Goal: Task Accomplishment & Management: Use online tool/utility

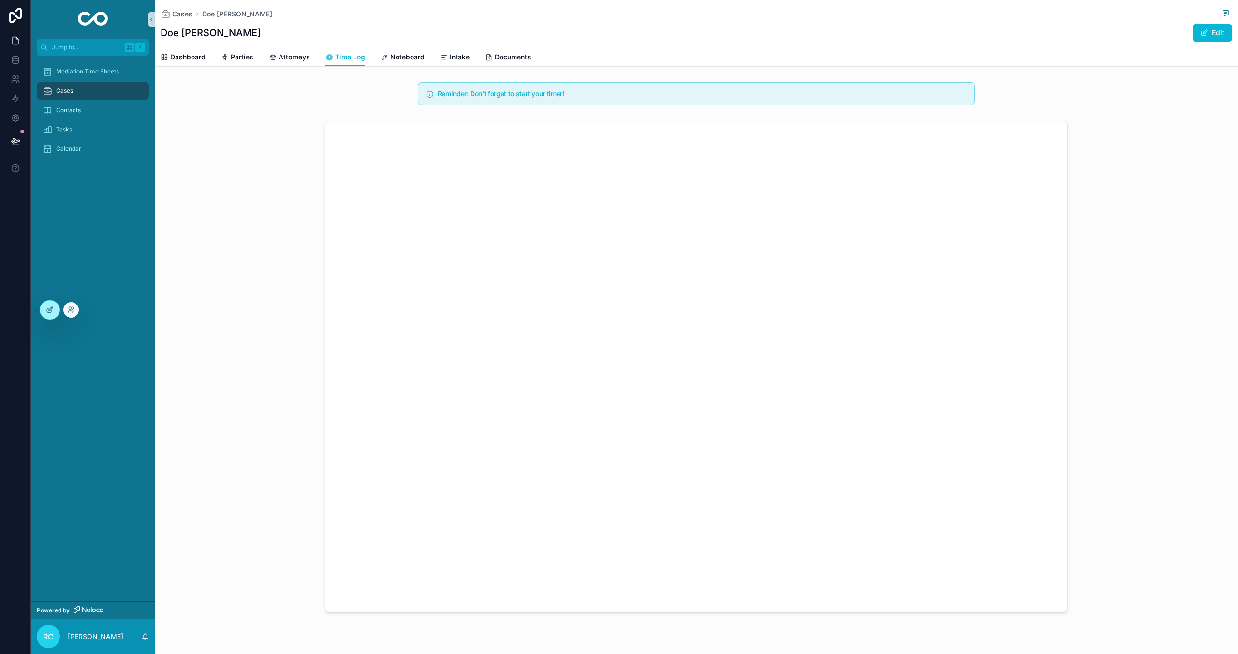
click at [53, 311] on icon at bounding box center [50, 310] width 8 height 8
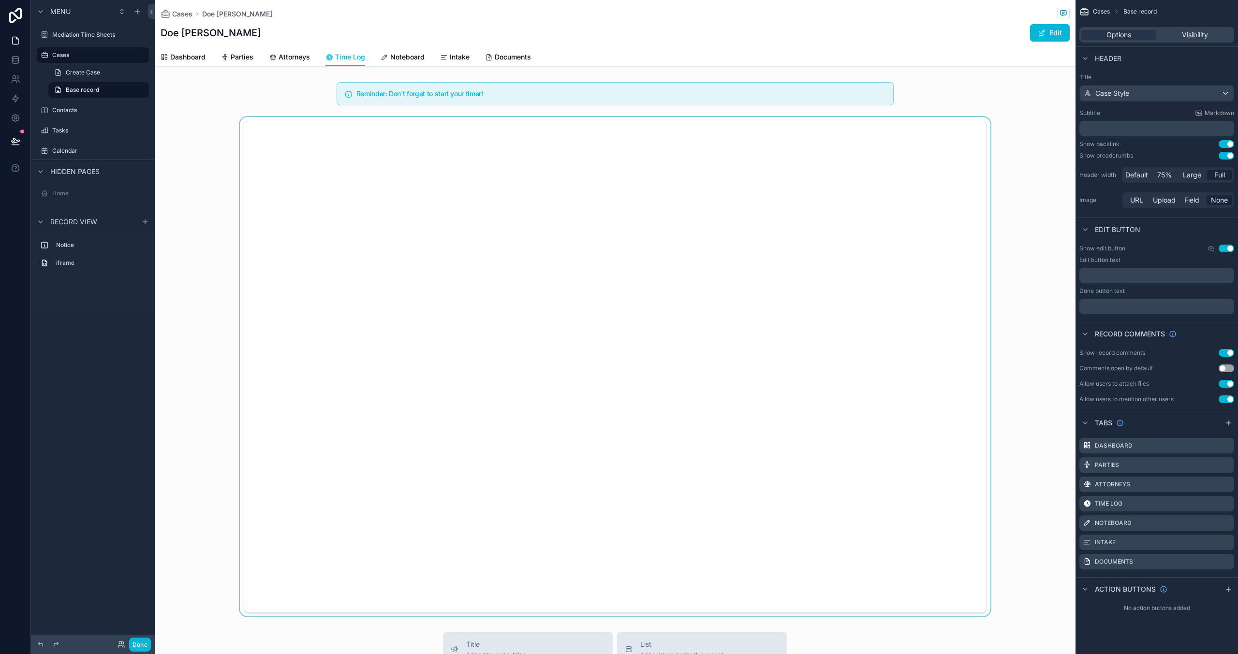
click at [710, 249] on div "scrollable content" at bounding box center [615, 367] width 921 height 500
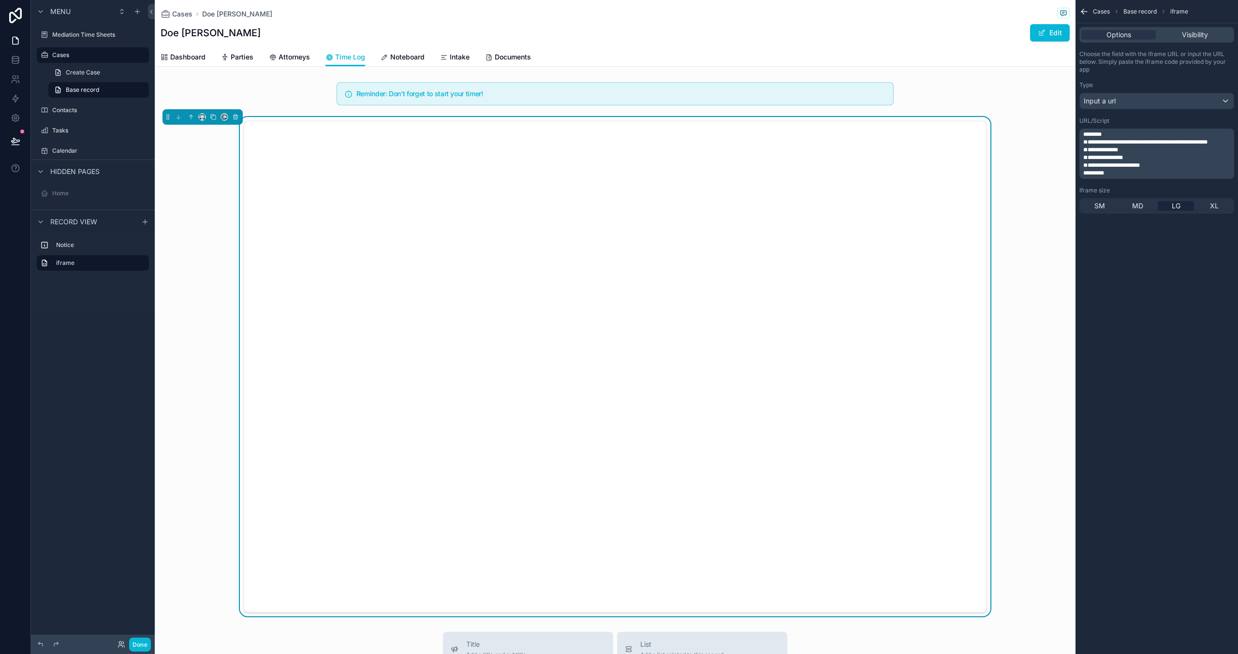
click at [1109, 148] on span "**********" at bounding box center [1100, 150] width 35 height 6
drag, startPoint x: 1102, startPoint y: 141, endPoint x: 1219, endPoint y: 144, distance: 117.6
click at [1208, 144] on span "**********" at bounding box center [1145, 142] width 124 height 6
click at [1154, 162] on p "**********" at bounding box center [1157, 158] width 149 height 8
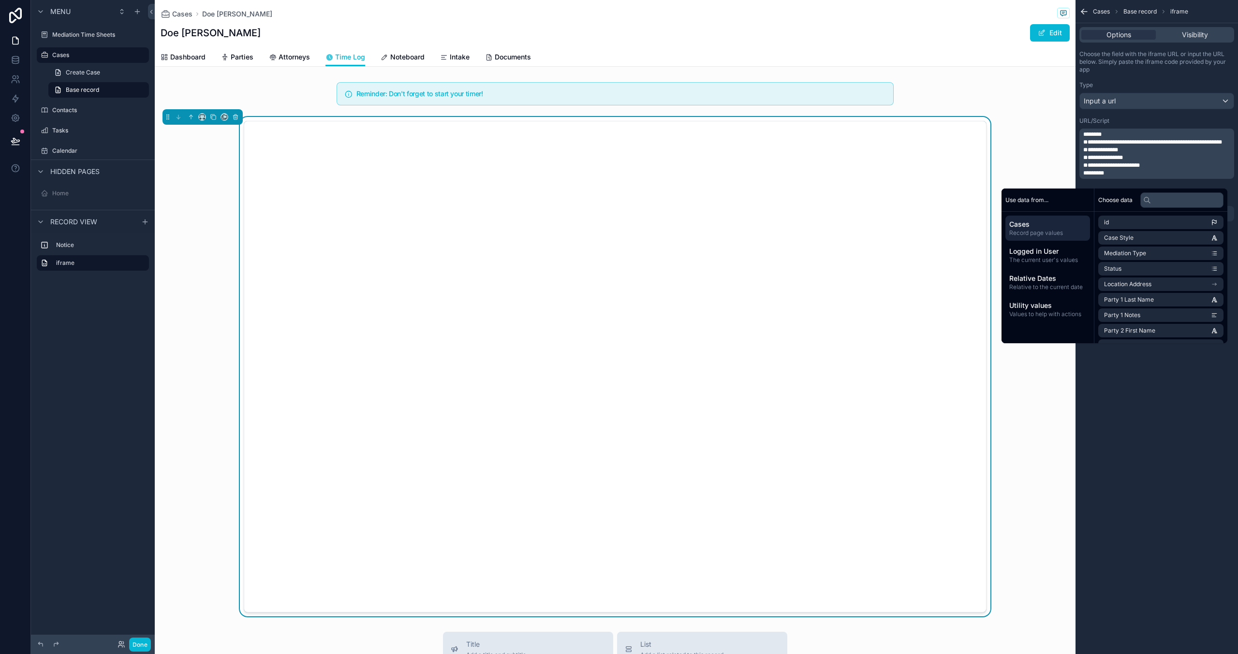
click at [1121, 144] on span "**********" at bounding box center [1152, 142] width 139 height 6
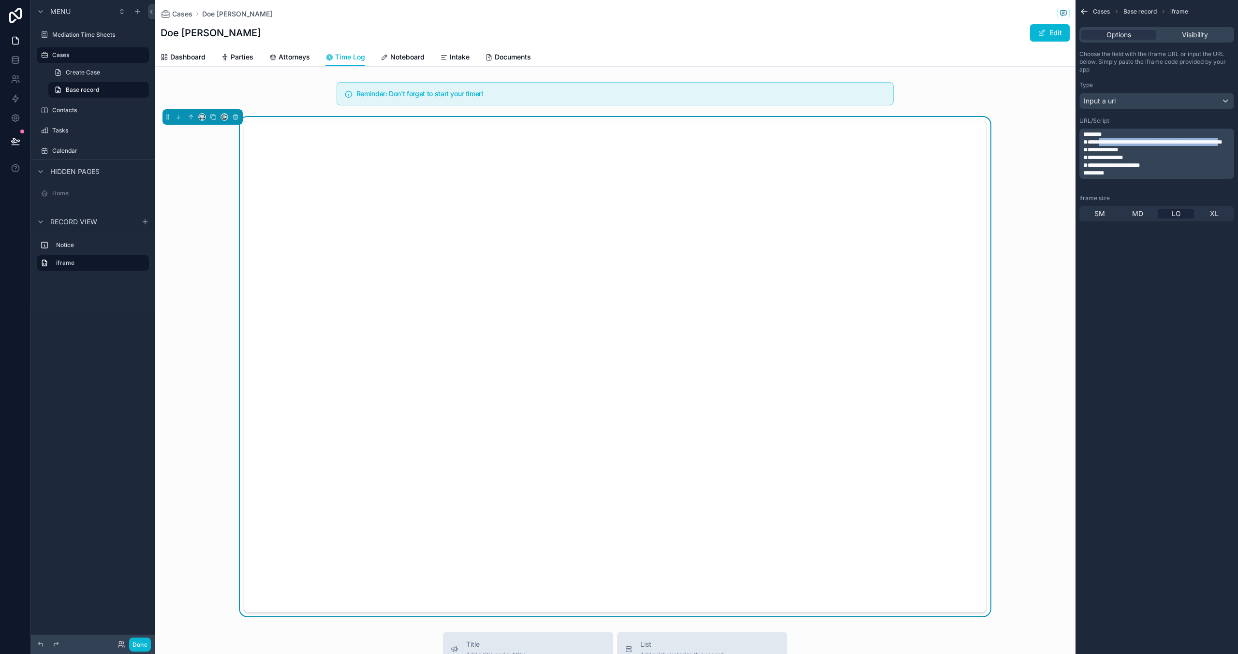
drag, startPoint x: 1103, startPoint y: 143, endPoint x: 1194, endPoint y: 166, distance: 94.0
click at [1137, 145] on span "**********" at bounding box center [1152, 142] width 139 height 6
click at [1156, 162] on p "**********" at bounding box center [1157, 158] width 149 height 8
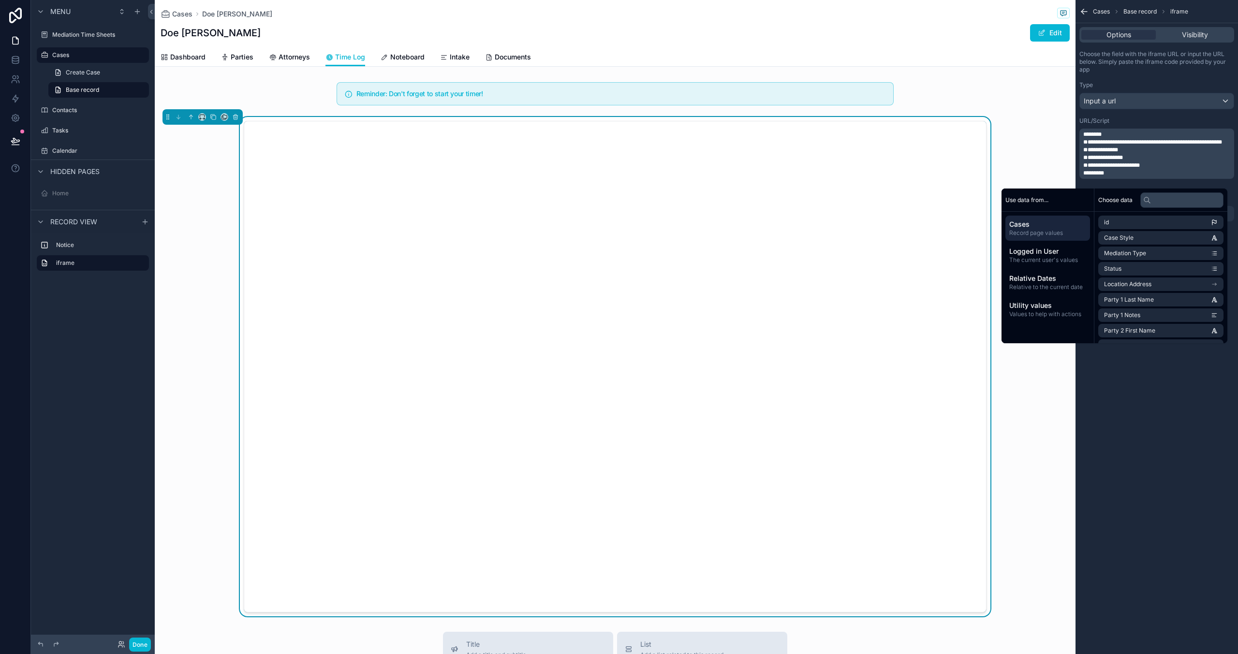
click at [1119, 144] on span "**********" at bounding box center [1152, 142] width 139 height 6
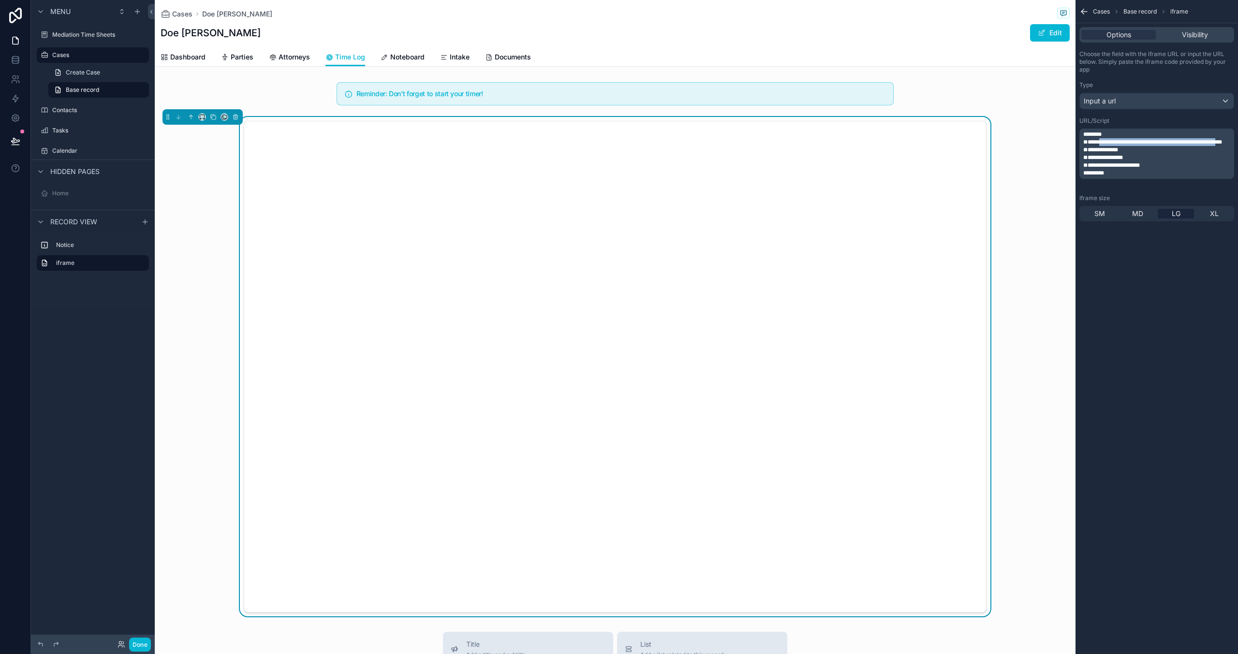
drag, startPoint x: 1101, startPoint y: 140, endPoint x: 1135, endPoint y: 148, distance: 34.6
click at [1135, 145] on span "**********" at bounding box center [1152, 142] width 139 height 6
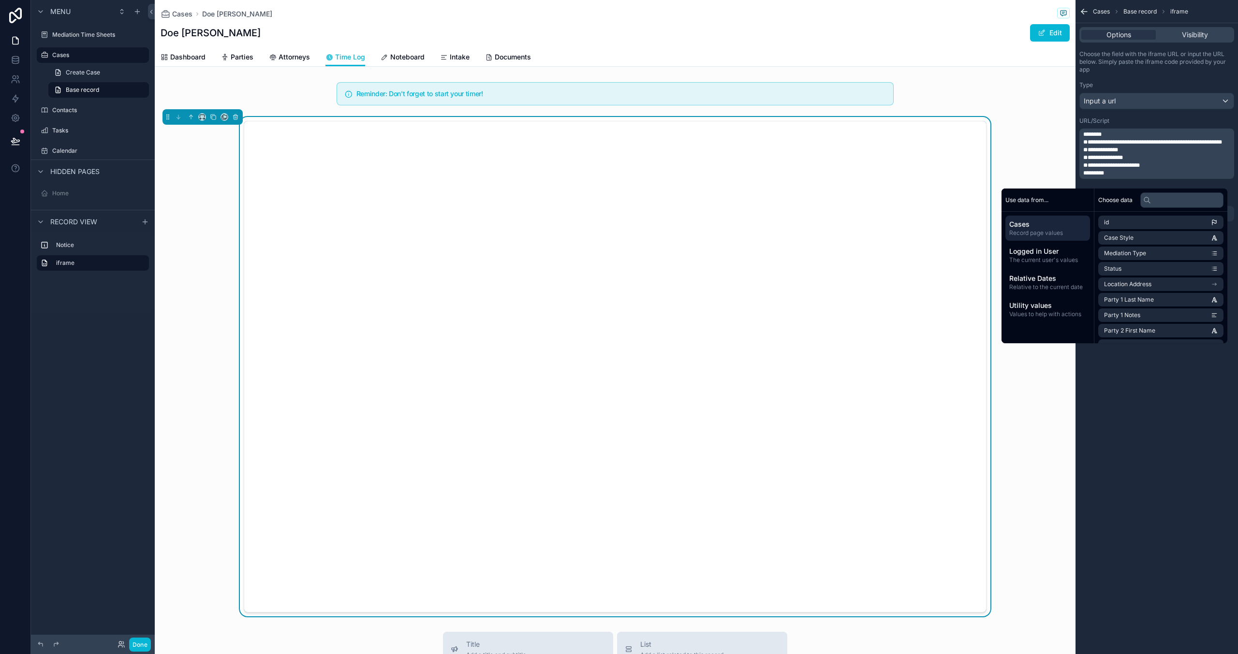
click at [1155, 154] on p "**********" at bounding box center [1157, 150] width 149 height 8
click at [133, 643] on button "Done" at bounding box center [140, 645] width 22 height 14
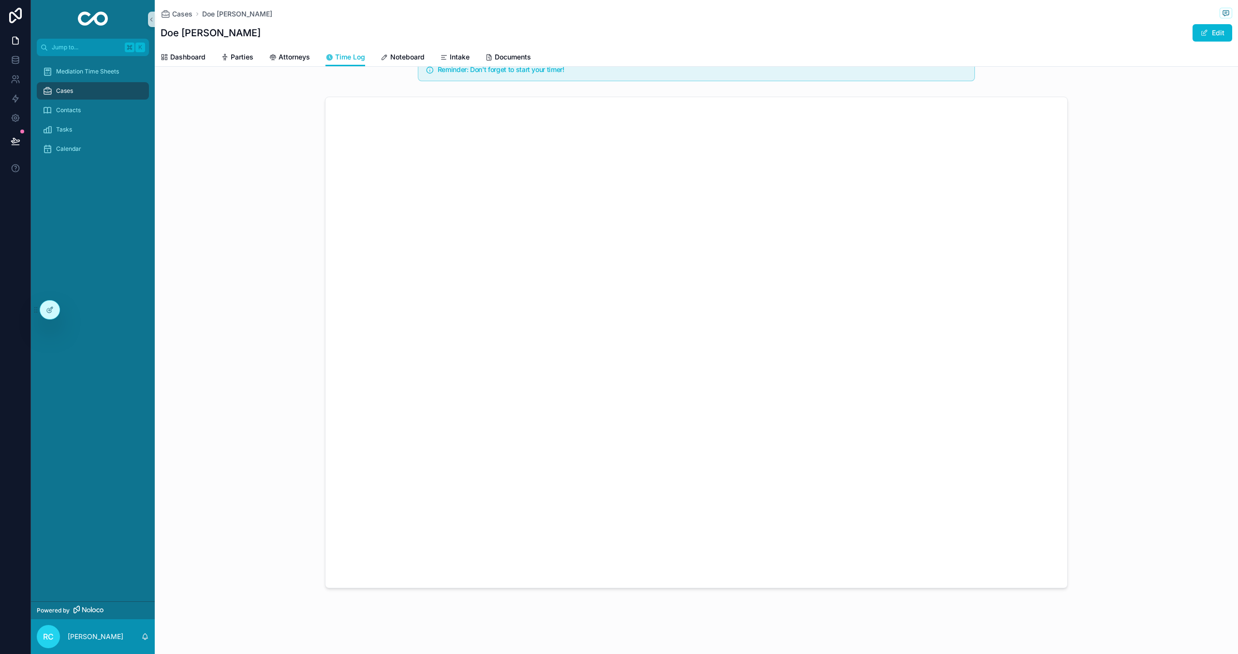
scroll to position [24, 0]
click at [42, 311] on div at bounding box center [49, 310] width 19 height 18
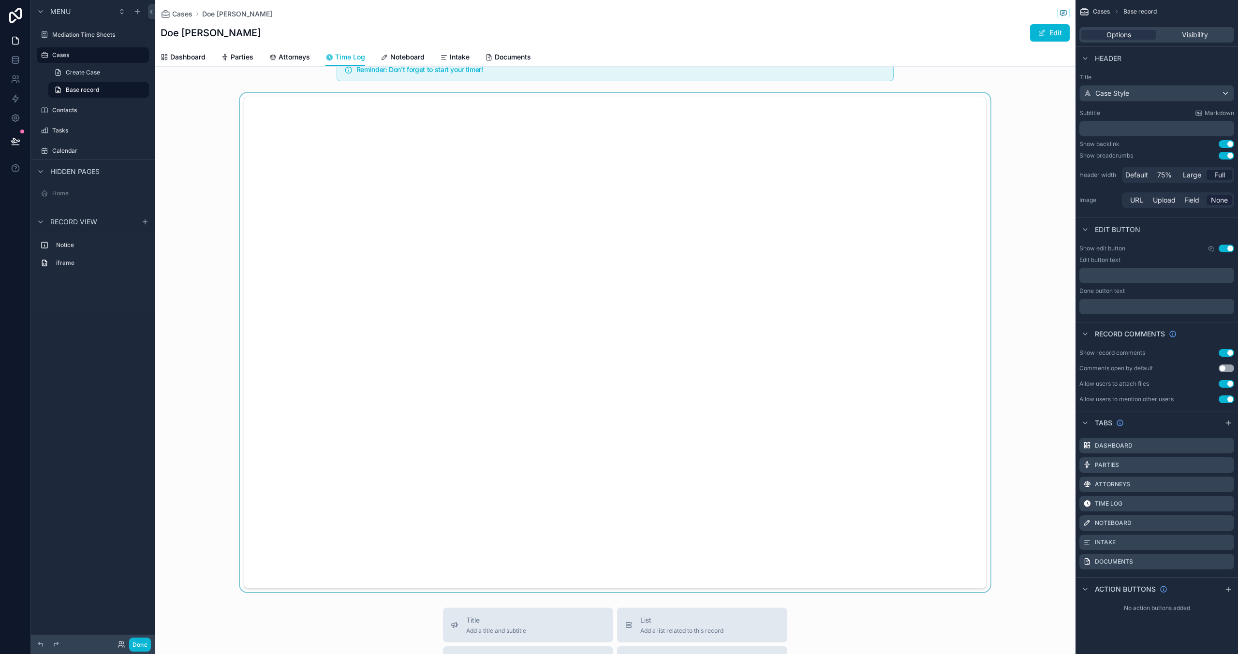
click at [1014, 152] on div "scrollable content" at bounding box center [615, 343] width 921 height 500
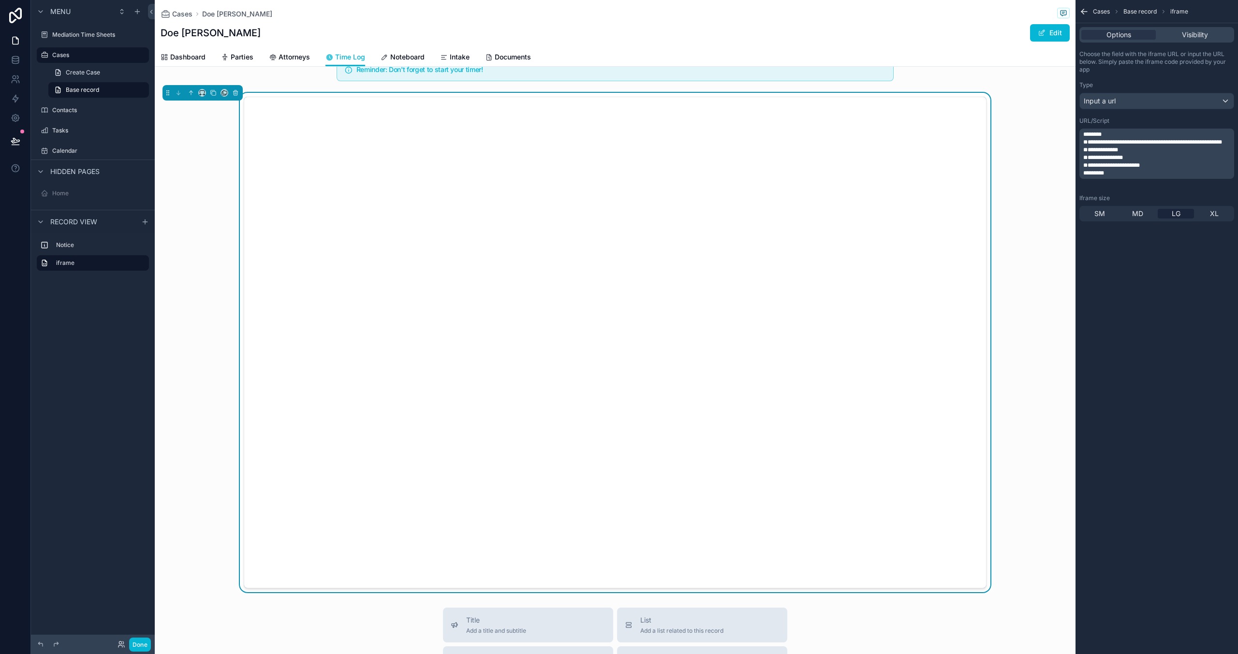
click at [1014, 152] on div "scrollable content" at bounding box center [615, 343] width 921 height 500
click at [1109, 145] on span "**********" at bounding box center [1152, 142] width 139 height 6
drag, startPoint x: 1102, startPoint y: 142, endPoint x: 1139, endPoint y: 147, distance: 36.7
click at [1136, 145] on span "**********" at bounding box center [1152, 142] width 139 height 6
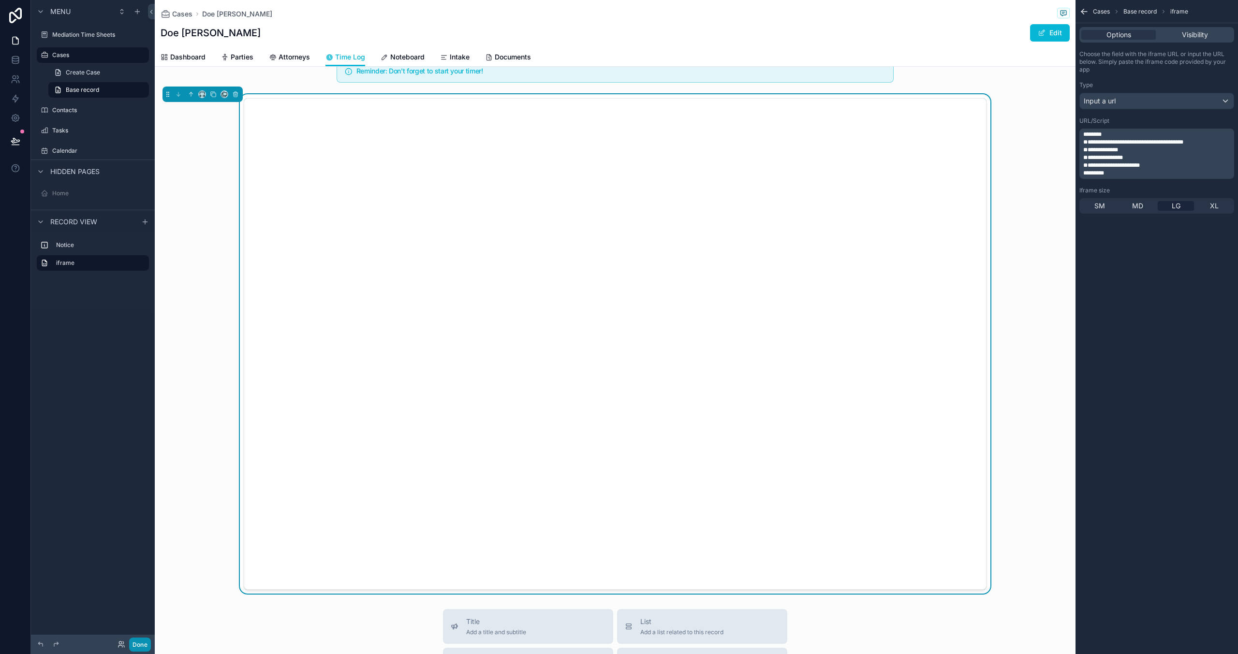
click at [133, 642] on button "Done" at bounding box center [140, 645] width 22 height 14
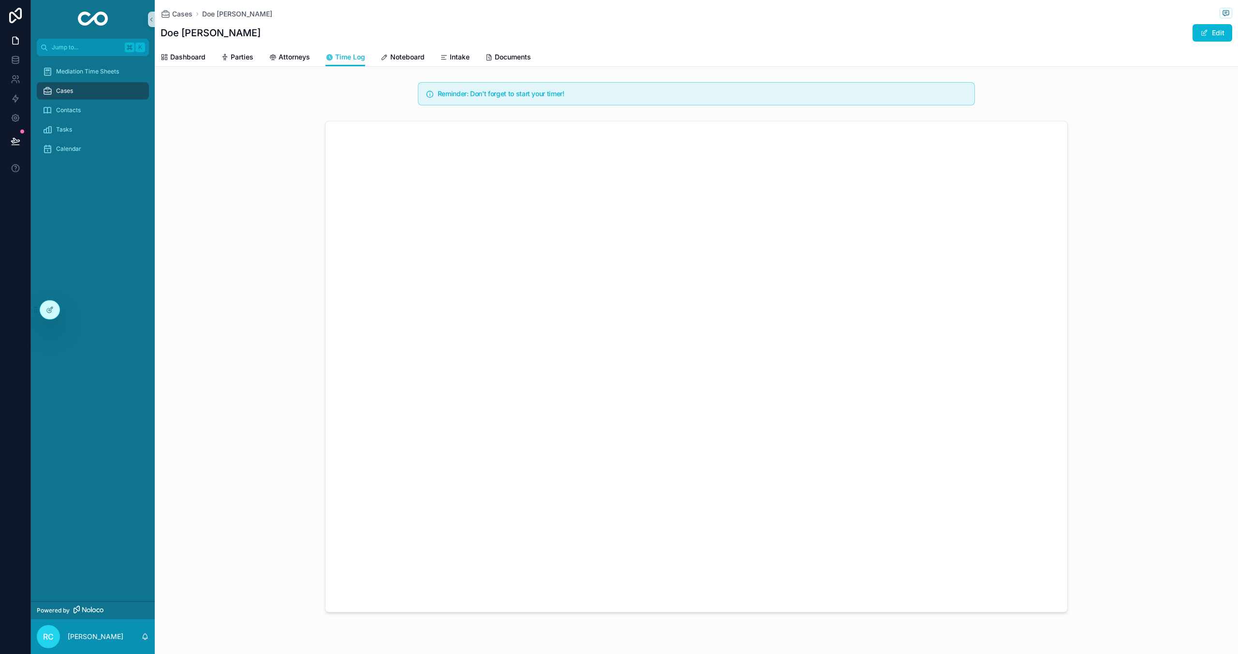
scroll to position [0, 0]
click at [420, 61] on span "Noteboard" at bounding box center [407, 57] width 34 height 10
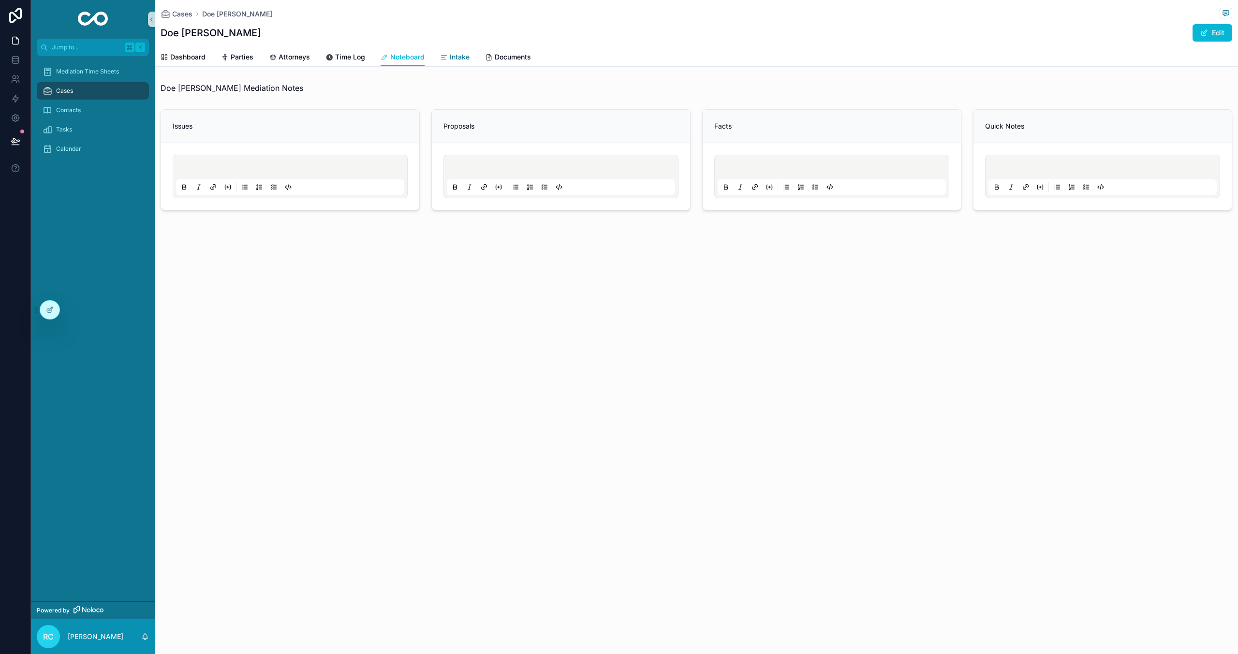
click at [451, 58] on span "Intake" at bounding box center [460, 57] width 20 height 10
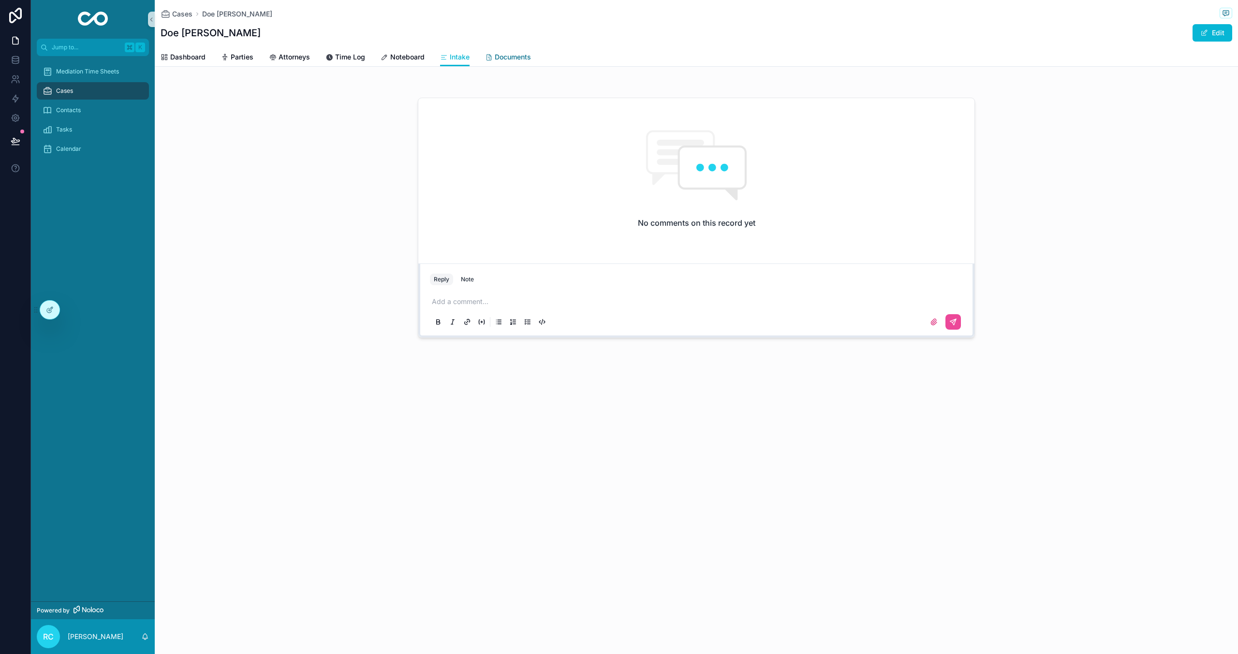
click at [506, 58] on span "Documents" at bounding box center [513, 57] width 36 height 10
click at [198, 62] on link "Dashboard" at bounding box center [183, 57] width 45 height 19
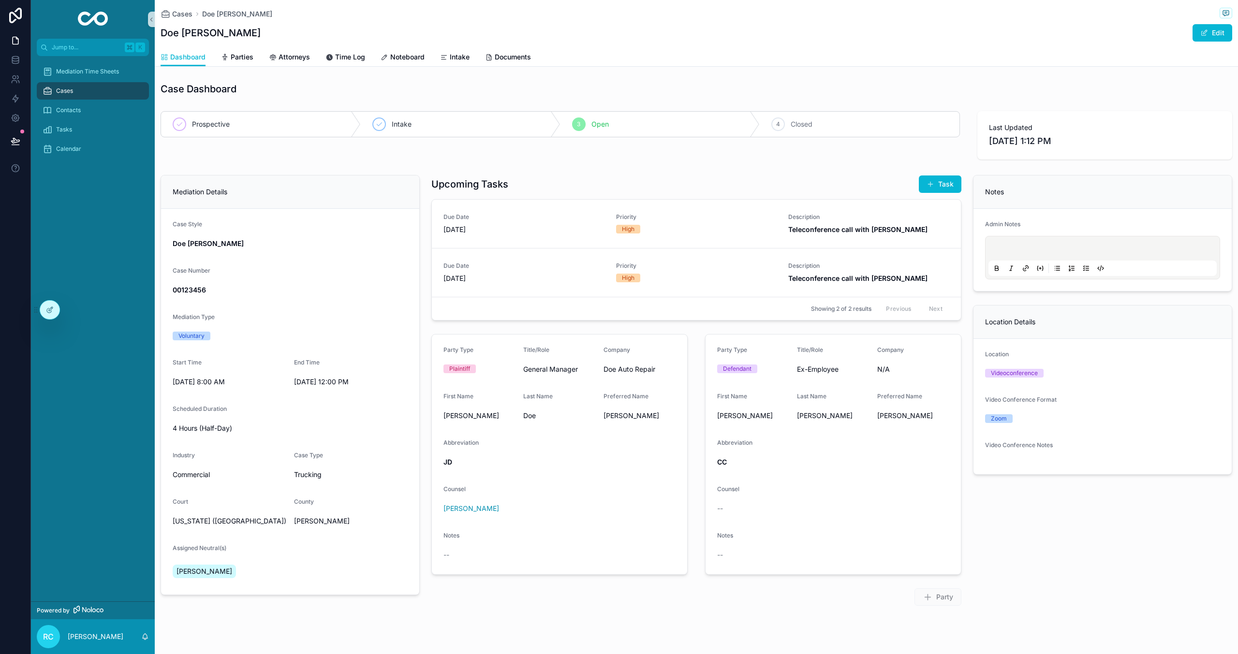
drag, startPoint x: 316, startPoint y: 51, endPoint x: 340, endPoint y: 57, distance: 24.1
click at [316, 51] on div "Dashboard Parties Attorneys Time Log Noteboard Intake Documents" at bounding box center [697, 57] width 1072 height 18
click at [346, 59] on span "Time Log" at bounding box center [350, 57] width 30 height 10
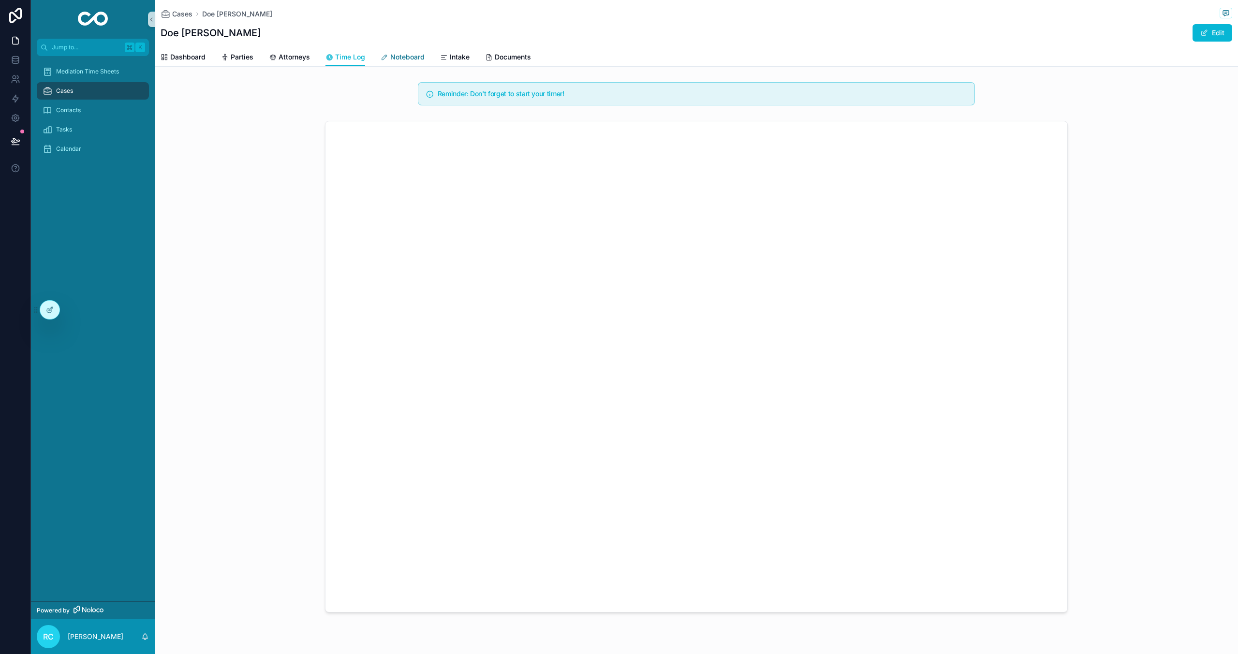
click at [410, 62] on link "Noteboard" at bounding box center [403, 57] width 44 height 19
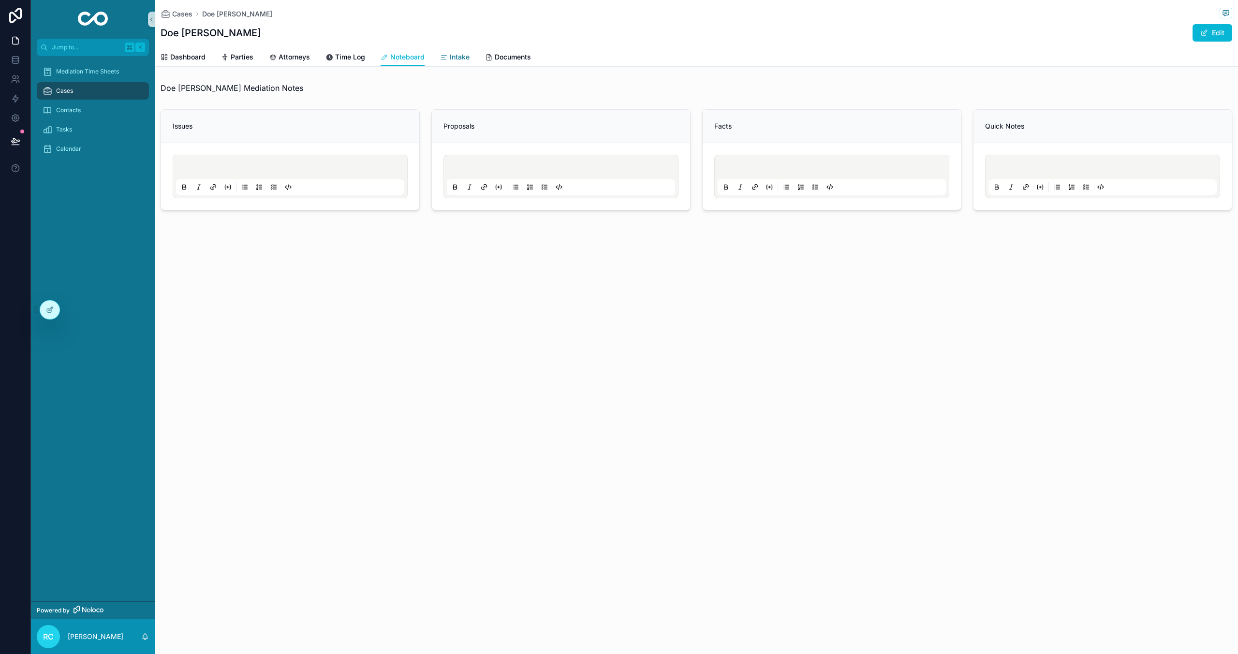
click at [467, 61] on span "Intake" at bounding box center [460, 57] width 20 height 10
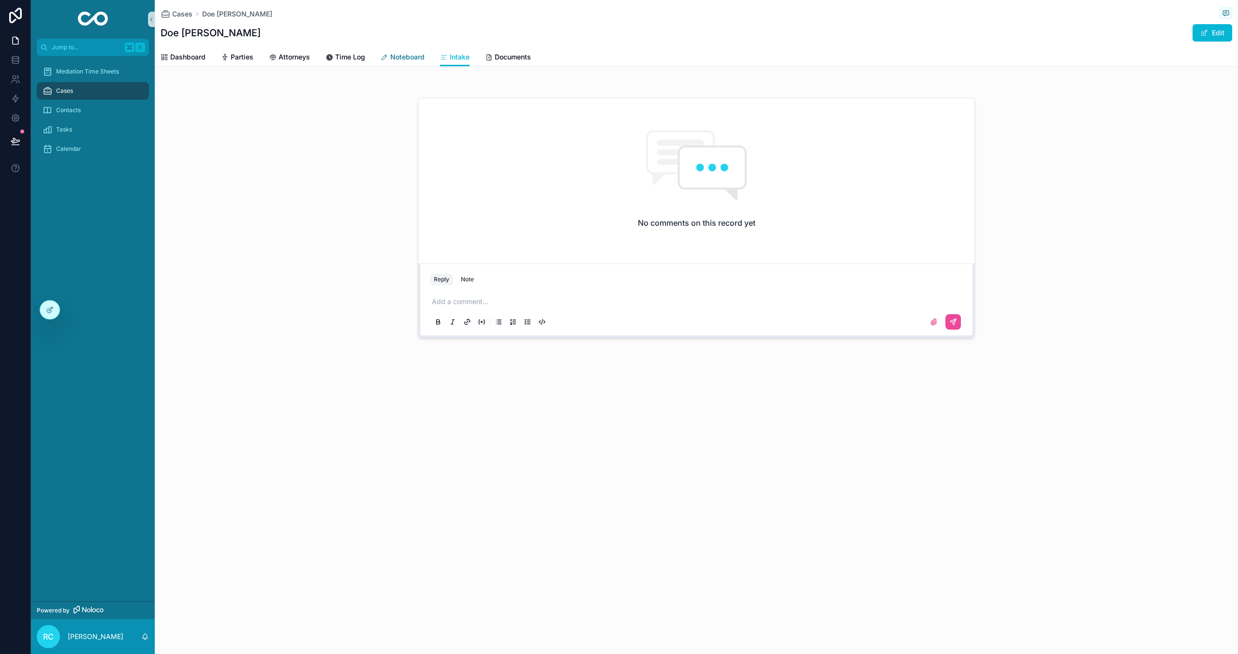
click at [407, 60] on span "Noteboard" at bounding box center [407, 57] width 34 height 10
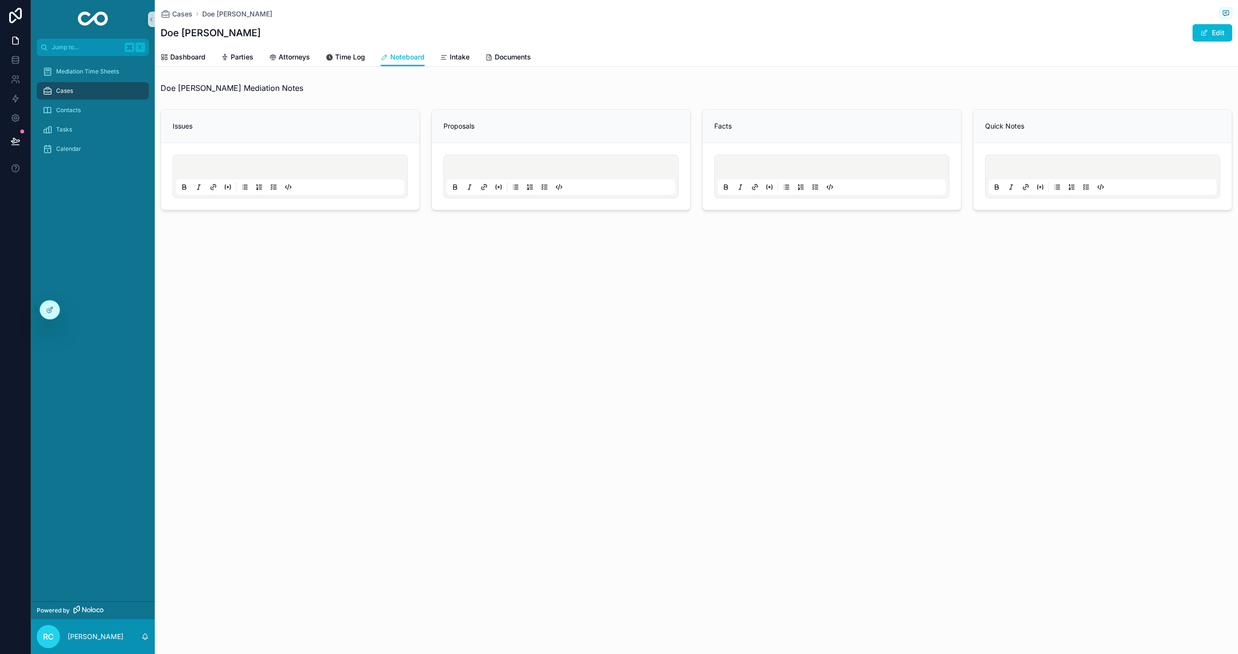
click at [366, 59] on div "Dashboard Parties Attorneys Time Log Noteboard Intake Documents" at bounding box center [697, 57] width 1072 height 18
click at [347, 59] on span "Time Log" at bounding box center [350, 57] width 30 height 10
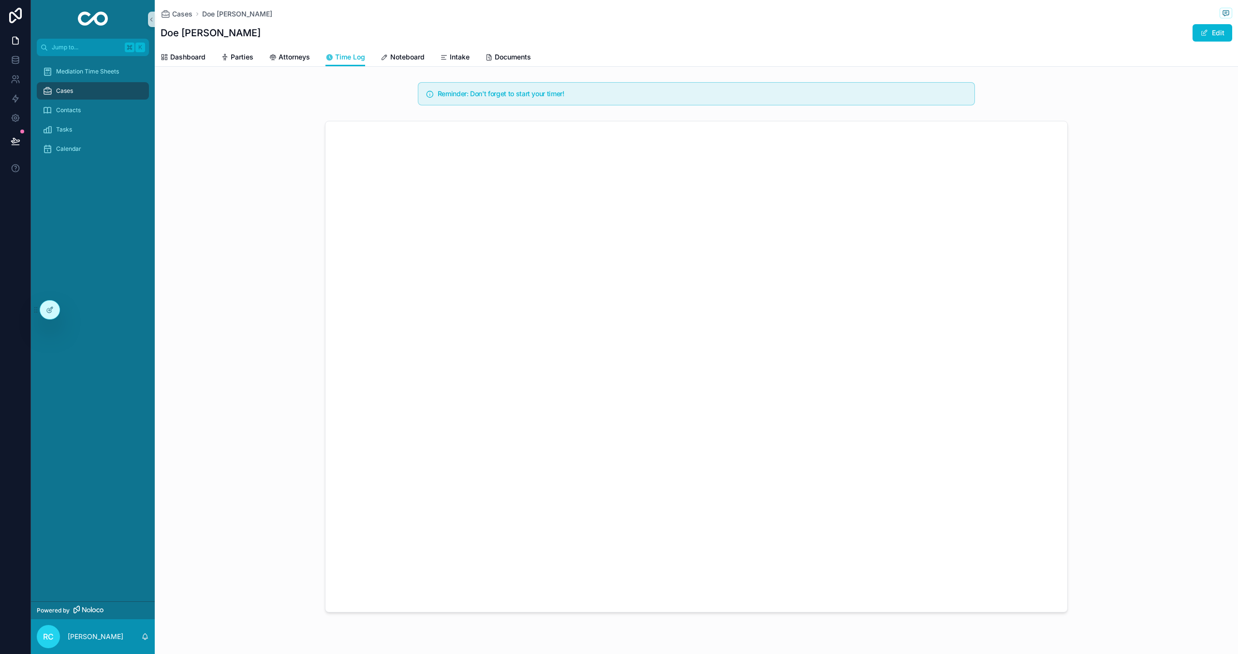
click at [310, 59] on div "Dashboard Parties Attorneys Time Log Noteboard Intake Documents" at bounding box center [697, 57] width 1072 height 18
click at [287, 59] on span "Attorneys" at bounding box center [294, 57] width 31 height 10
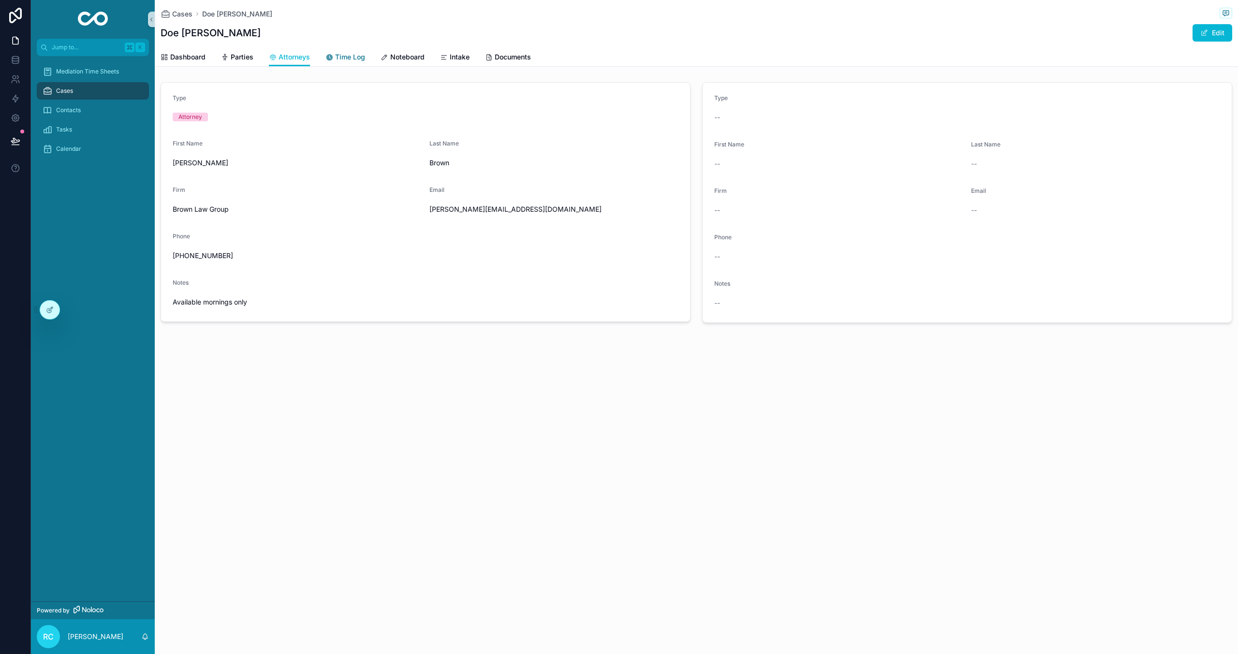
drag, startPoint x: 341, startPoint y: 62, endPoint x: 368, endPoint y: 68, distance: 27.7
click at [342, 63] on link "Time Log" at bounding box center [345, 57] width 40 height 19
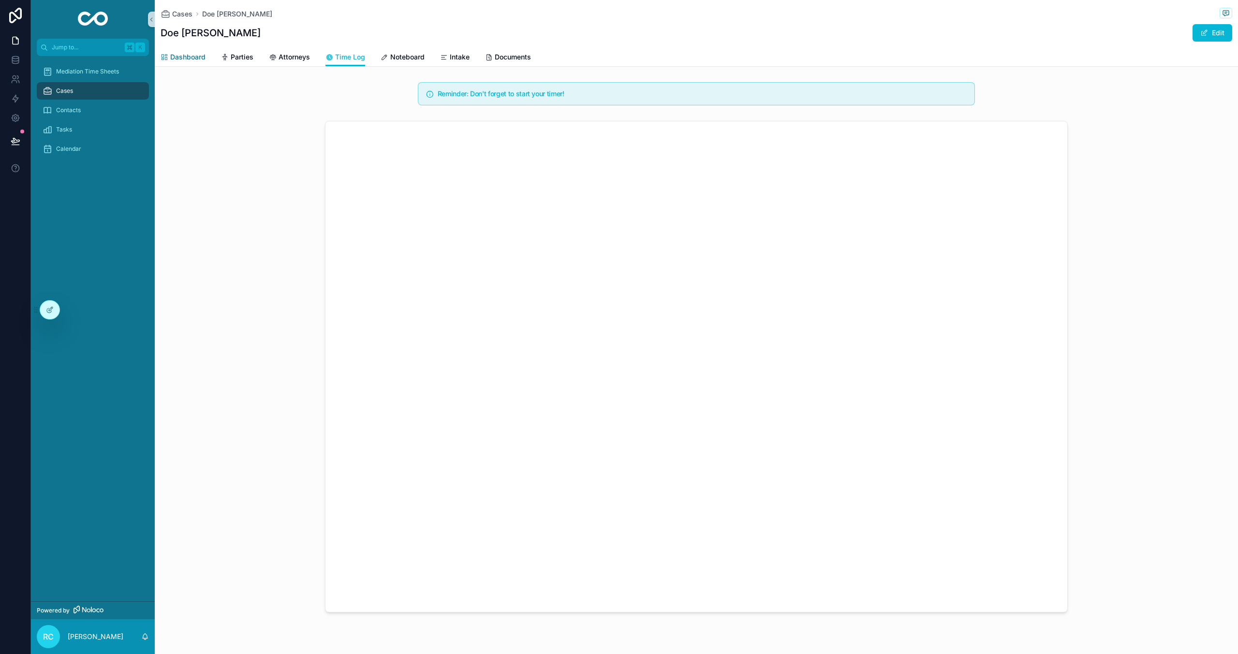
click at [185, 49] on link "Dashboard" at bounding box center [183, 57] width 45 height 19
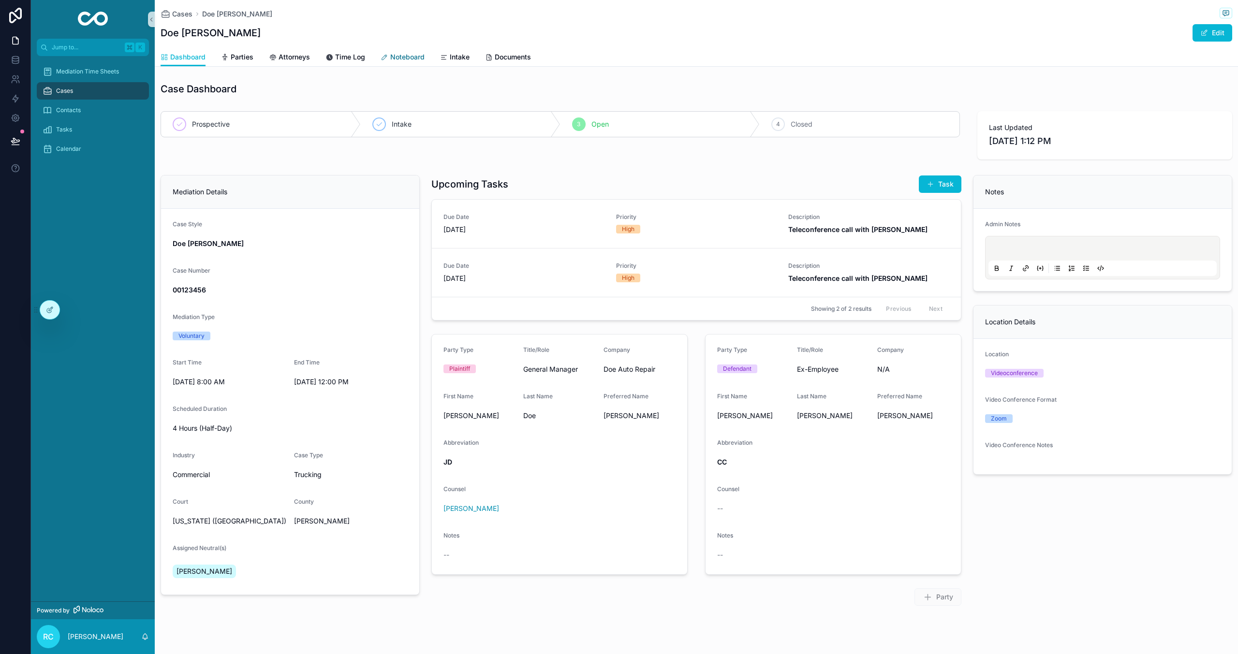
click at [417, 58] on span "Noteboard" at bounding box center [407, 57] width 34 height 10
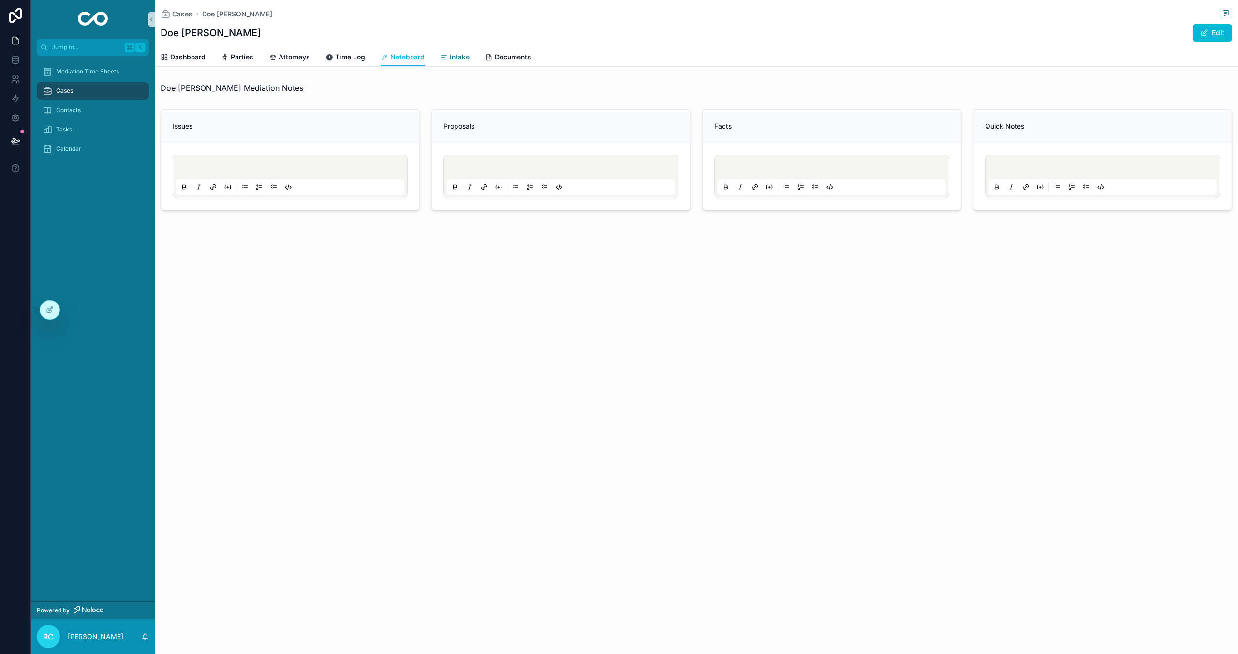
click at [457, 49] on link "Intake" at bounding box center [455, 57] width 30 height 19
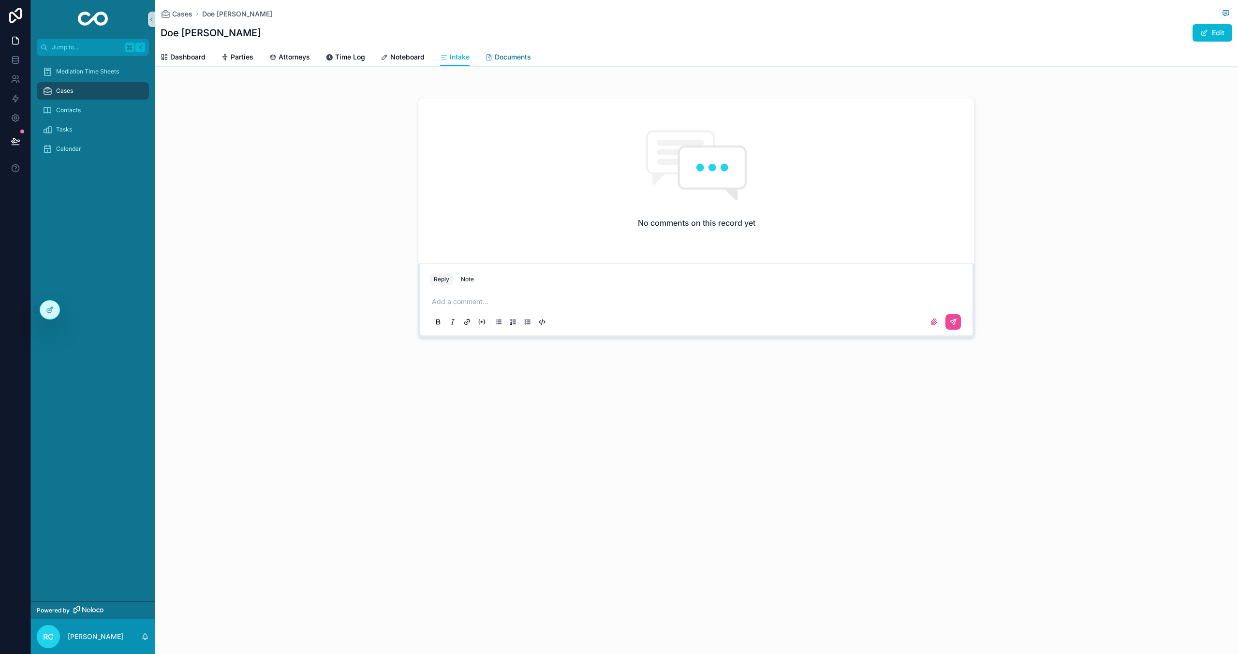
click at [515, 58] on span "Documents" at bounding box center [513, 57] width 36 height 10
drag, startPoint x: 358, startPoint y: 55, endPoint x: 364, endPoint y: 55, distance: 5.8
click at [358, 55] on span "Time Log" at bounding box center [350, 57] width 30 height 10
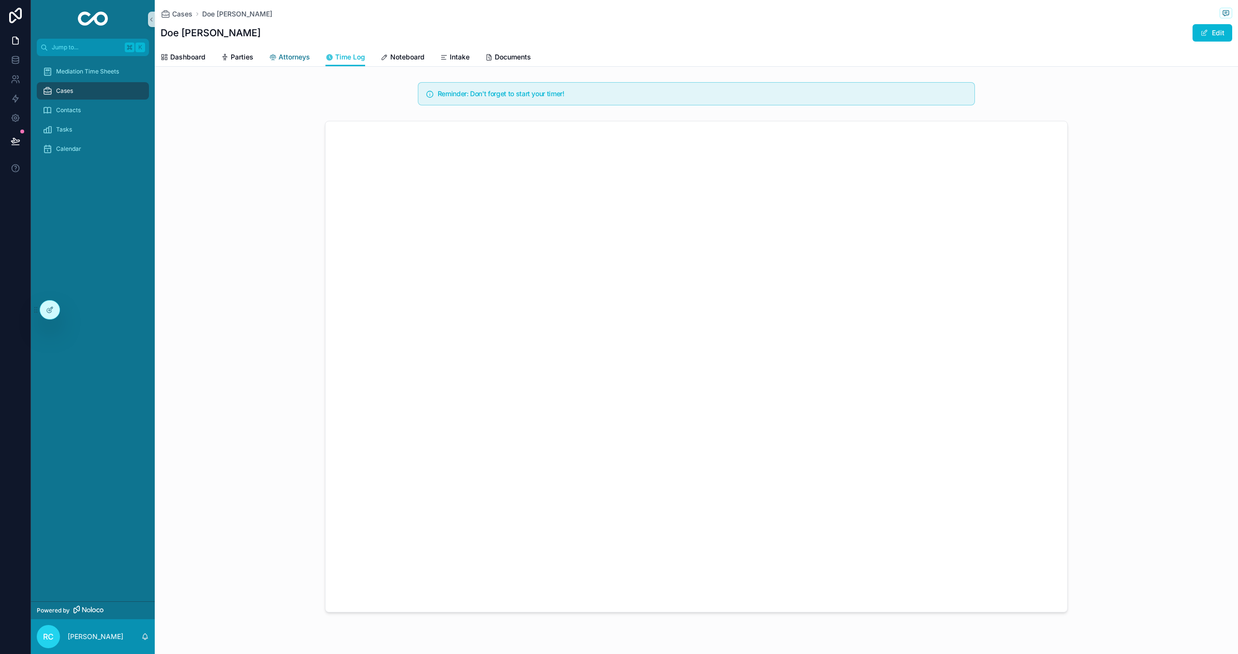
click at [295, 57] on span "Attorneys" at bounding box center [294, 57] width 31 height 10
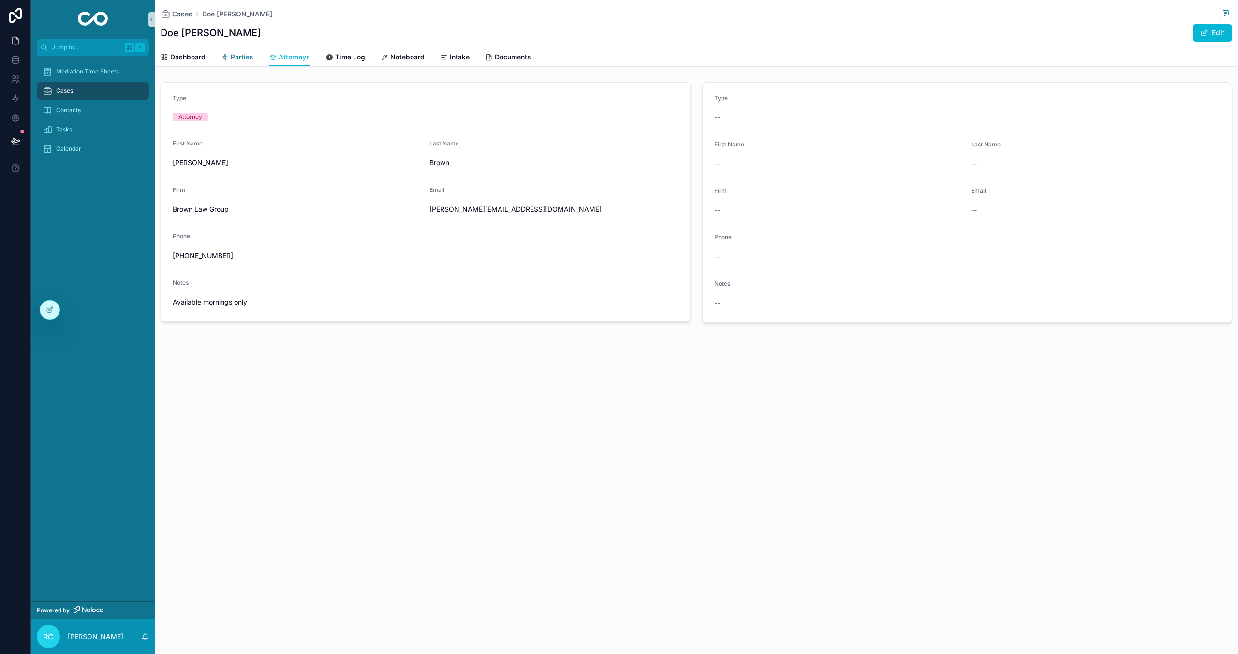
drag, startPoint x: 246, startPoint y: 61, endPoint x: 234, endPoint y: 61, distance: 11.6
click at [246, 61] on span "Parties" at bounding box center [242, 57] width 23 height 10
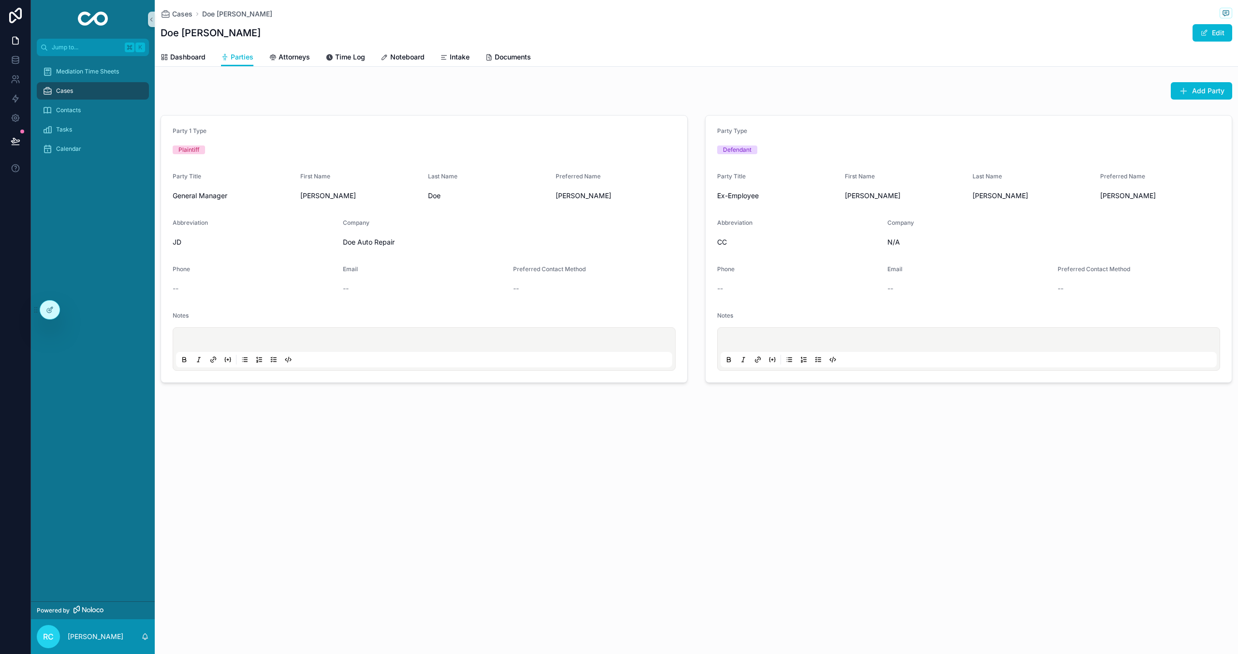
click at [208, 56] on div "Dashboard Parties Attorneys Time Log Noteboard Intake Documents" at bounding box center [697, 57] width 1072 height 18
click at [204, 57] on span "Dashboard" at bounding box center [187, 57] width 35 height 10
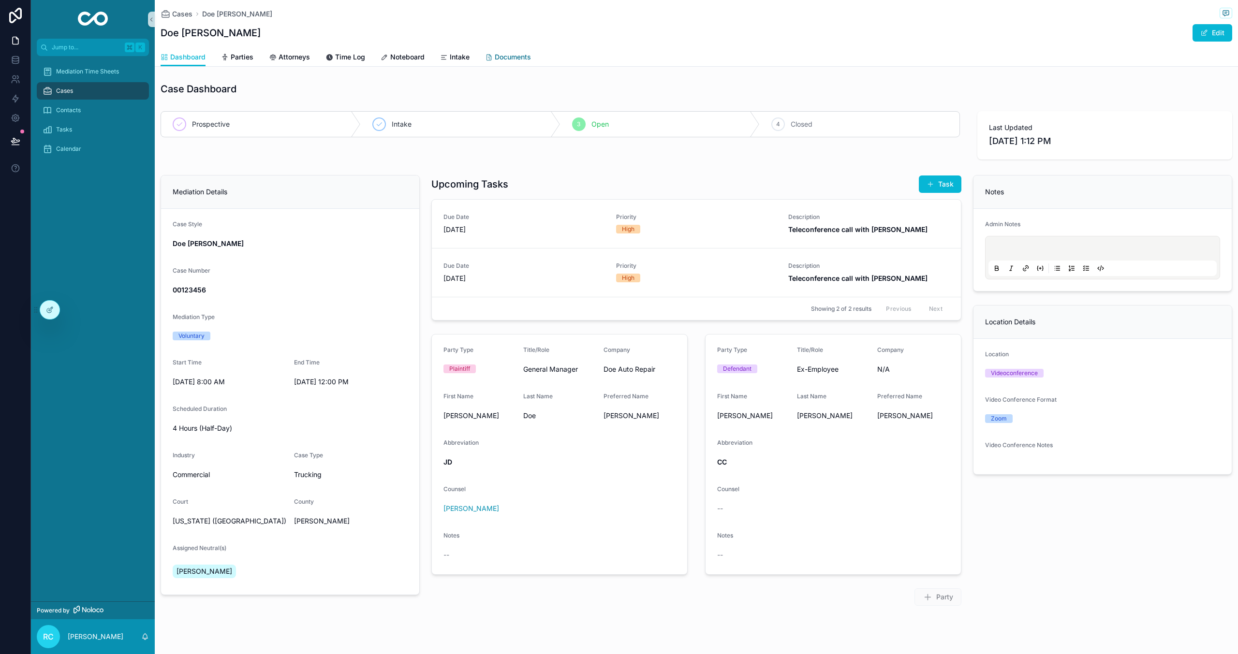
click at [510, 56] on span "Documents" at bounding box center [513, 57] width 36 height 10
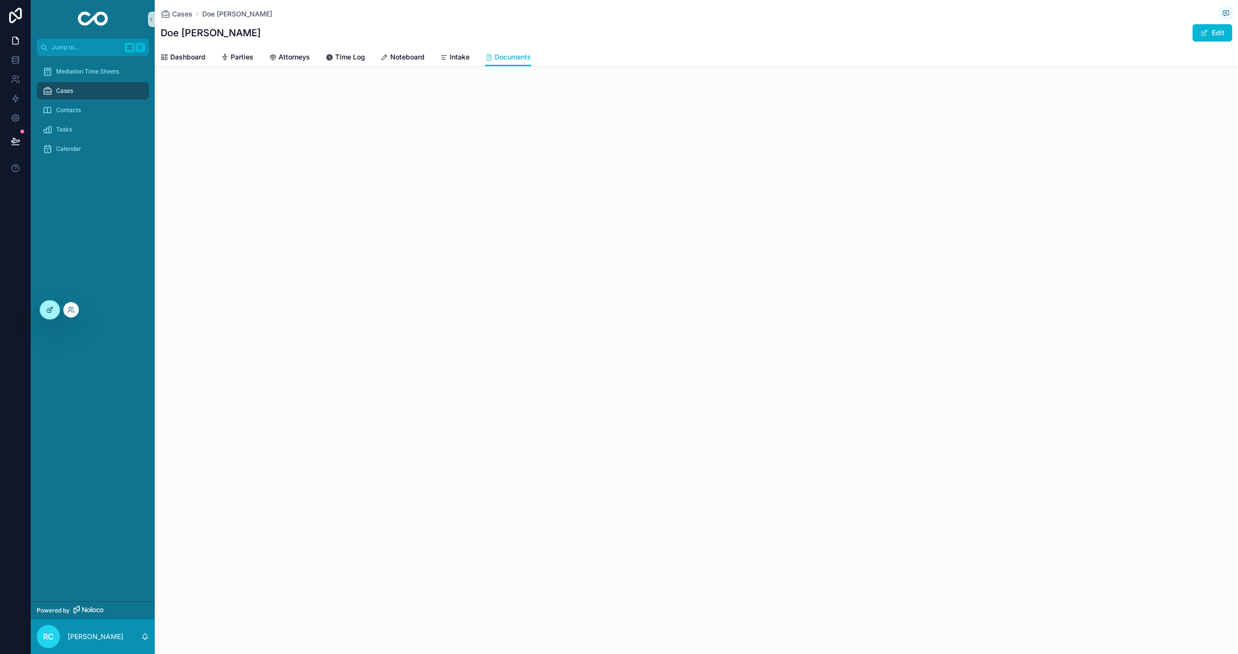
click at [44, 312] on div at bounding box center [49, 310] width 19 height 18
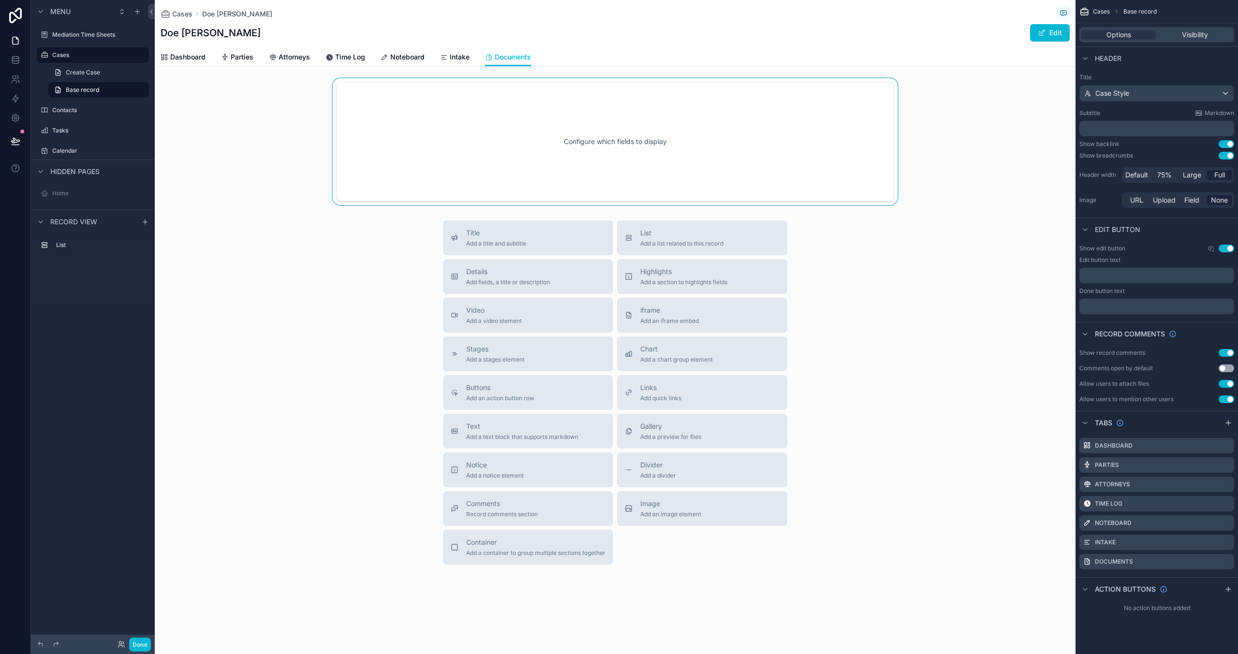
click at [578, 179] on div "scrollable content" at bounding box center [615, 141] width 921 height 127
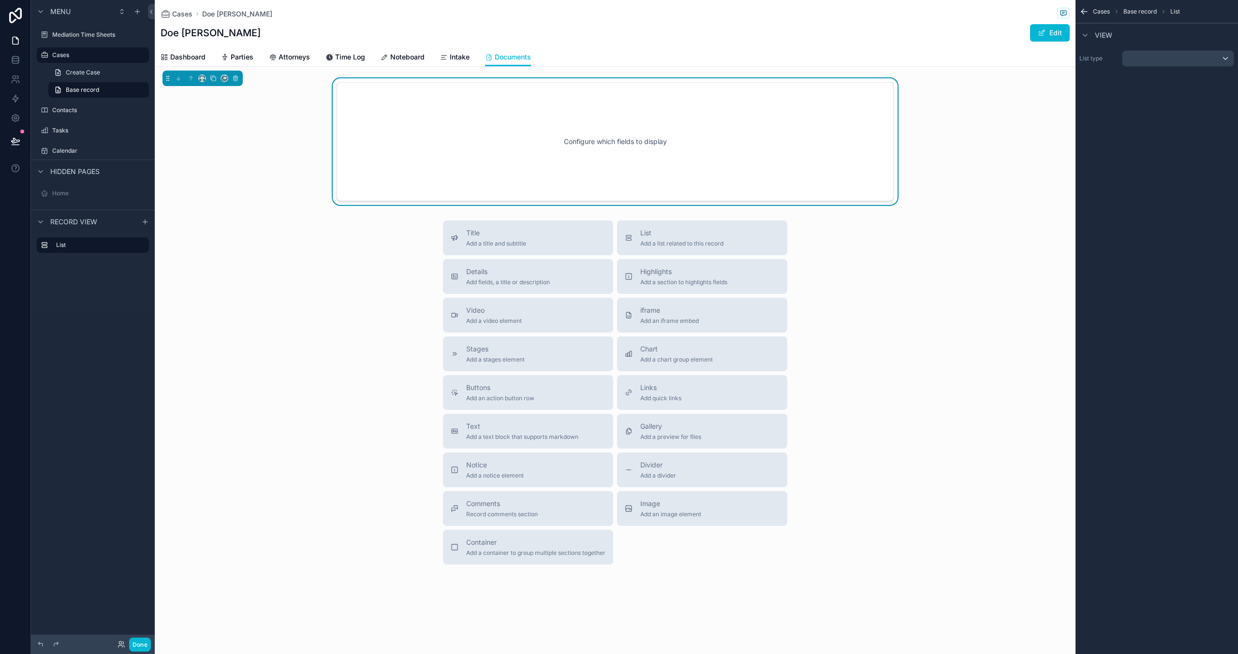
drag, startPoint x: 1163, startPoint y: 71, endPoint x: 1155, endPoint y: 62, distance: 11.6
click at [1163, 71] on div "Cases Base record List View List type" at bounding box center [1157, 43] width 163 height 86
click at [1155, 62] on div "scrollable content" at bounding box center [1178, 58] width 111 height 15
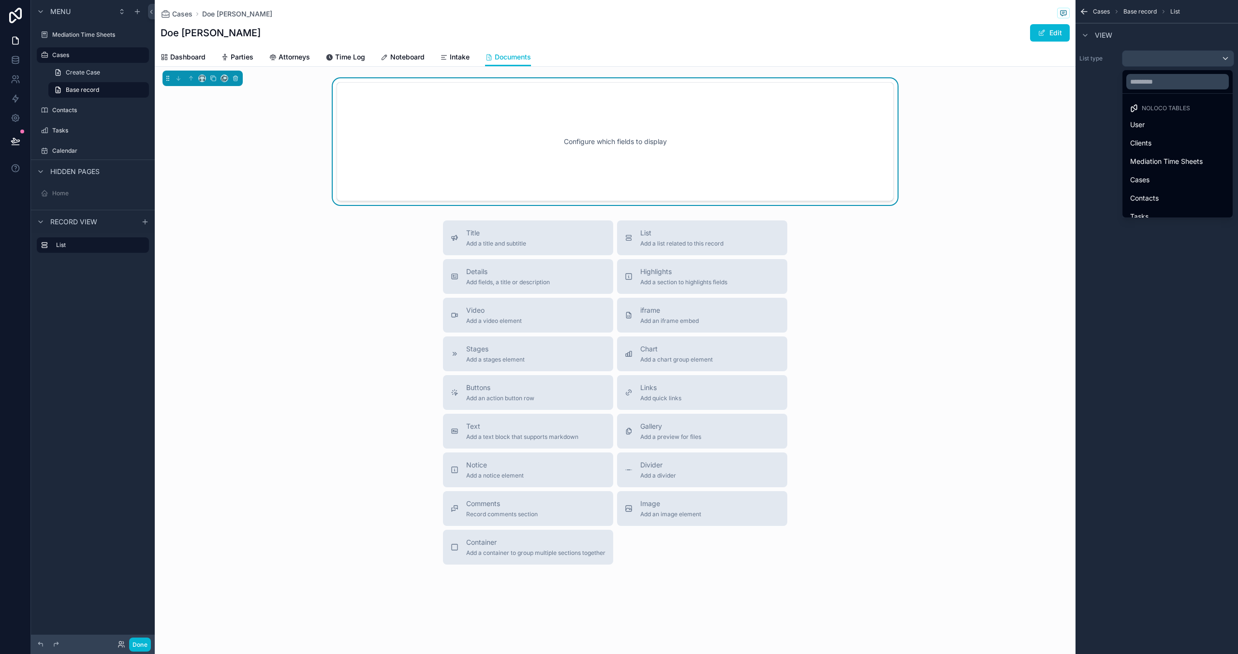
click at [933, 134] on div "Configure which fields to display" at bounding box center [615, 141] width 921 height 127
click at [688, 316] on div "iframe Add an iframe embed" at bounding box center [669, 315] width 59 height 19
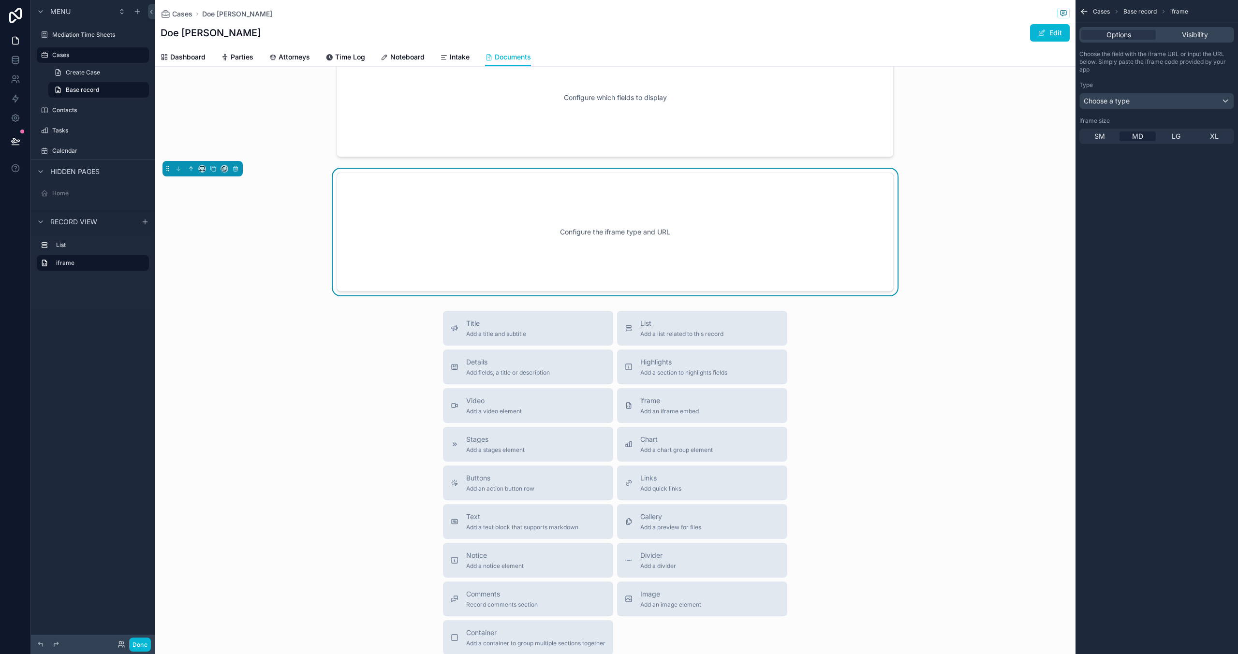
scroll to position [54, 0]
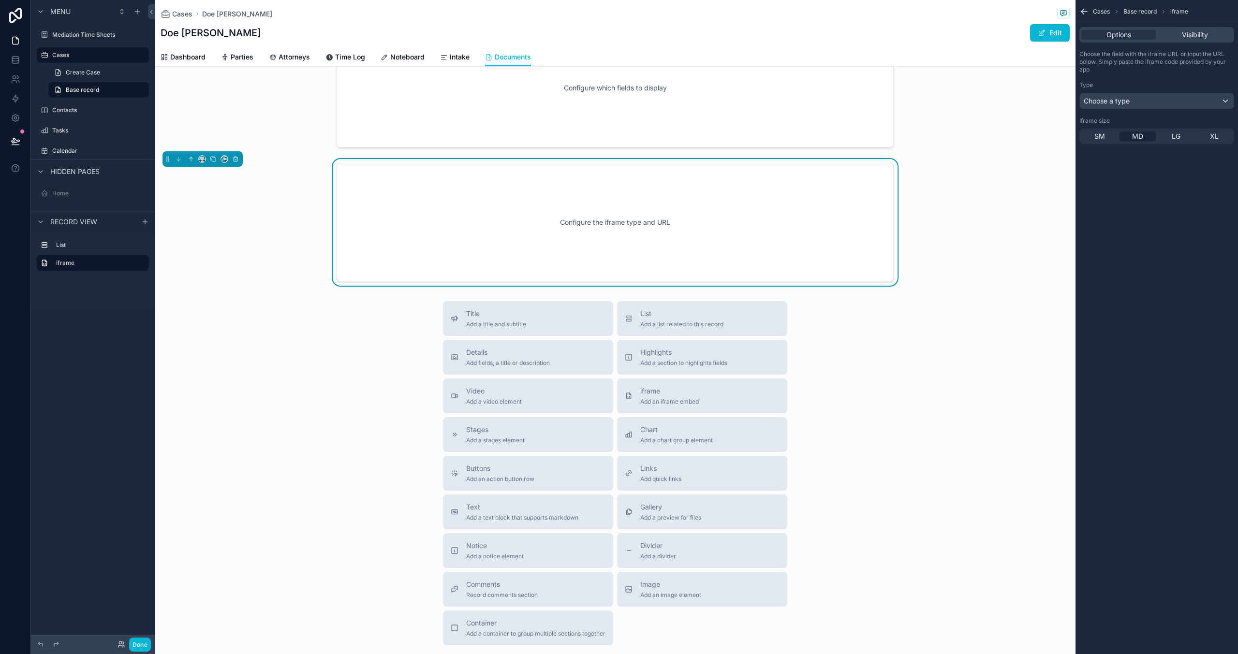
click at [1201, 28] on div "Options Visibility" at bounding box center [1157, 34] width 155 height 15
click at [1173, 34] on div "Visibility" at bounding box center [1195, 35] width 74 height 10
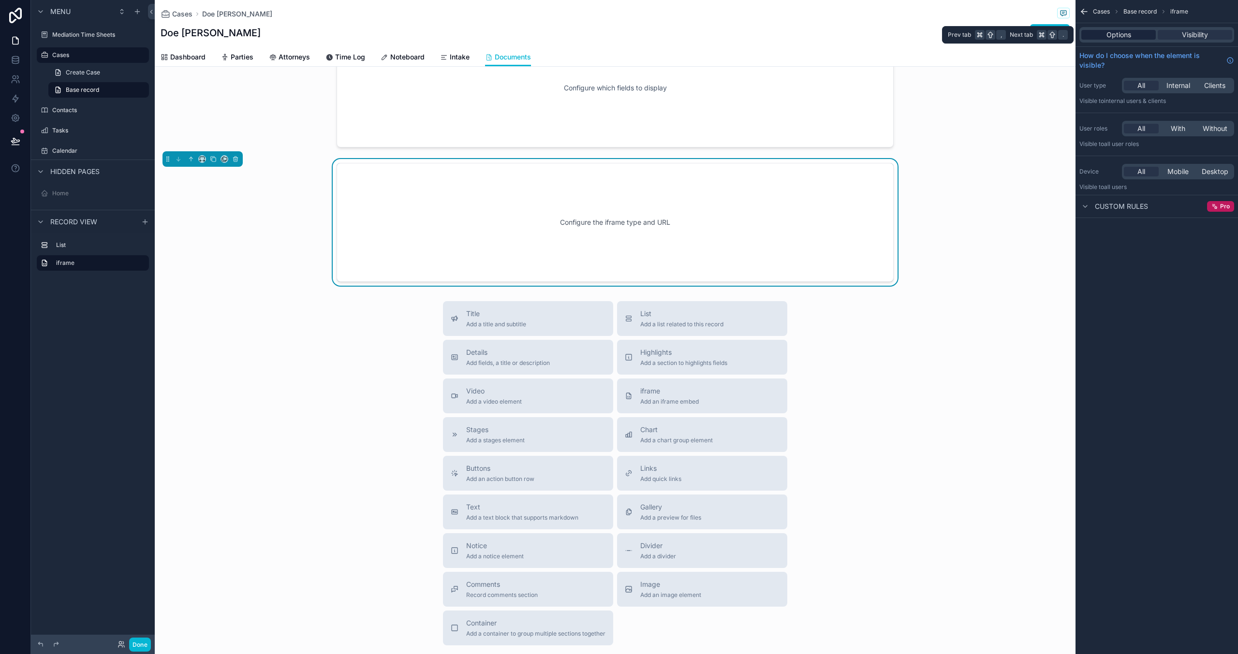
click at [1139, 31] on div "Options" at bounding box center [1118, 35] width 74 height 10
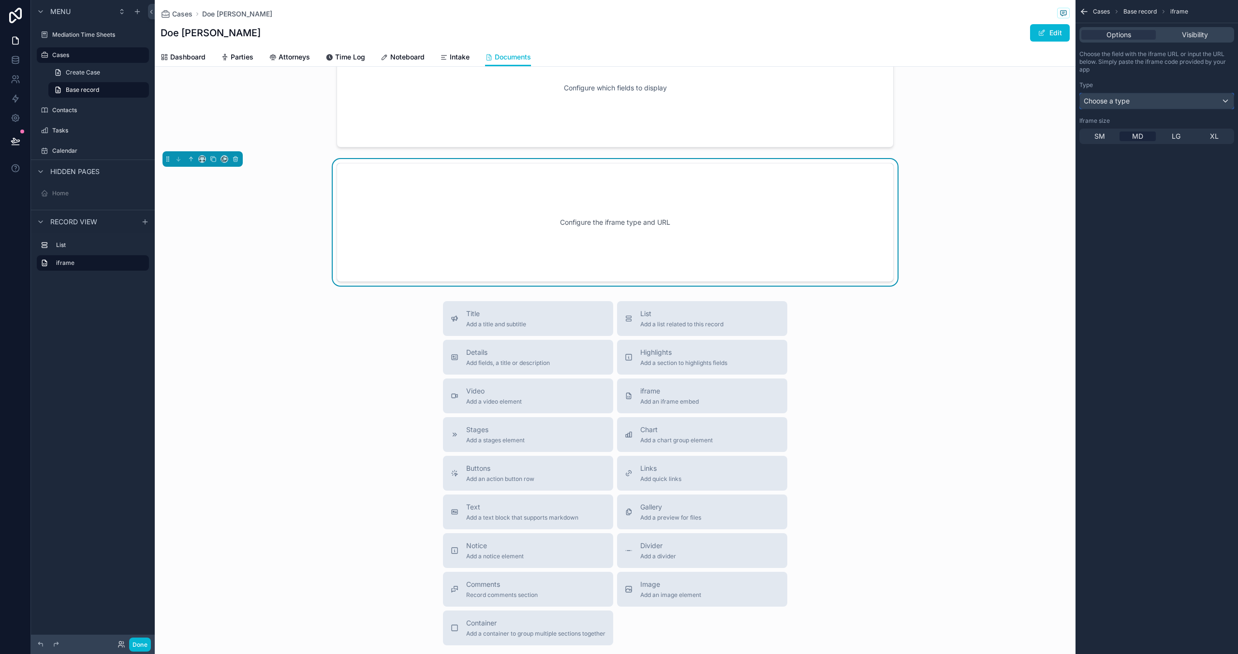
click at [1163, 93] on button "Choose a type" at bounding box center [1157, 101] width 155 height 16
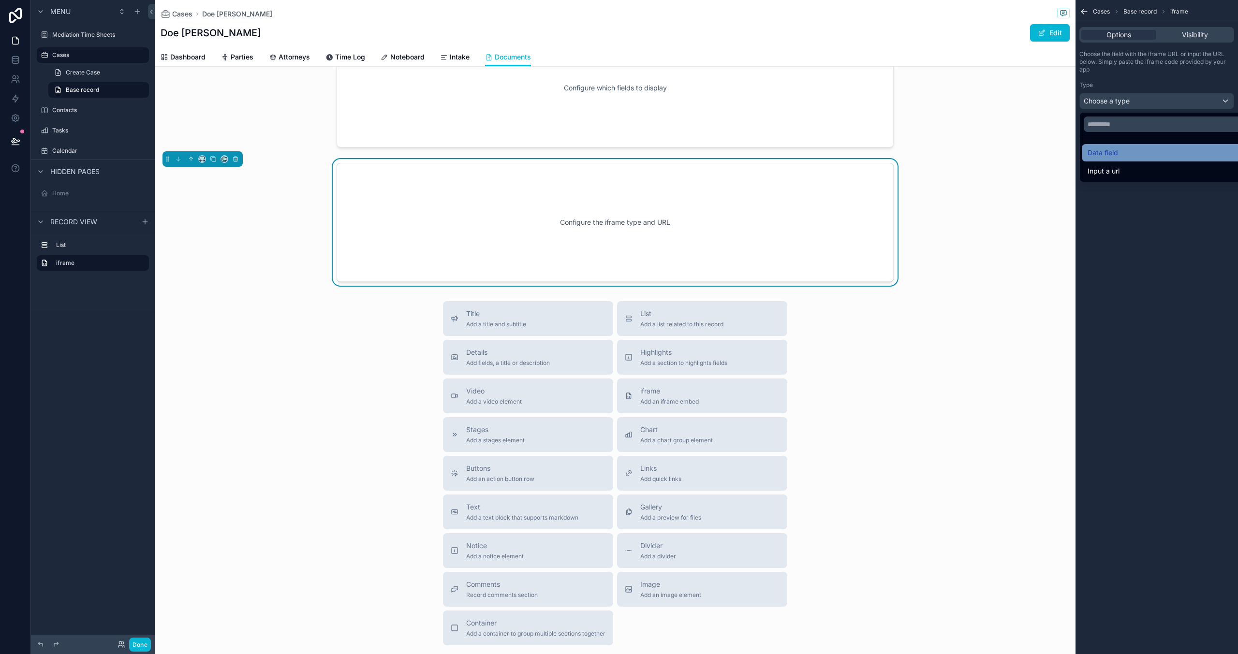
click at [1134, 151] on div "Data field" at bounding box center [1168, 153] width 161 height 12
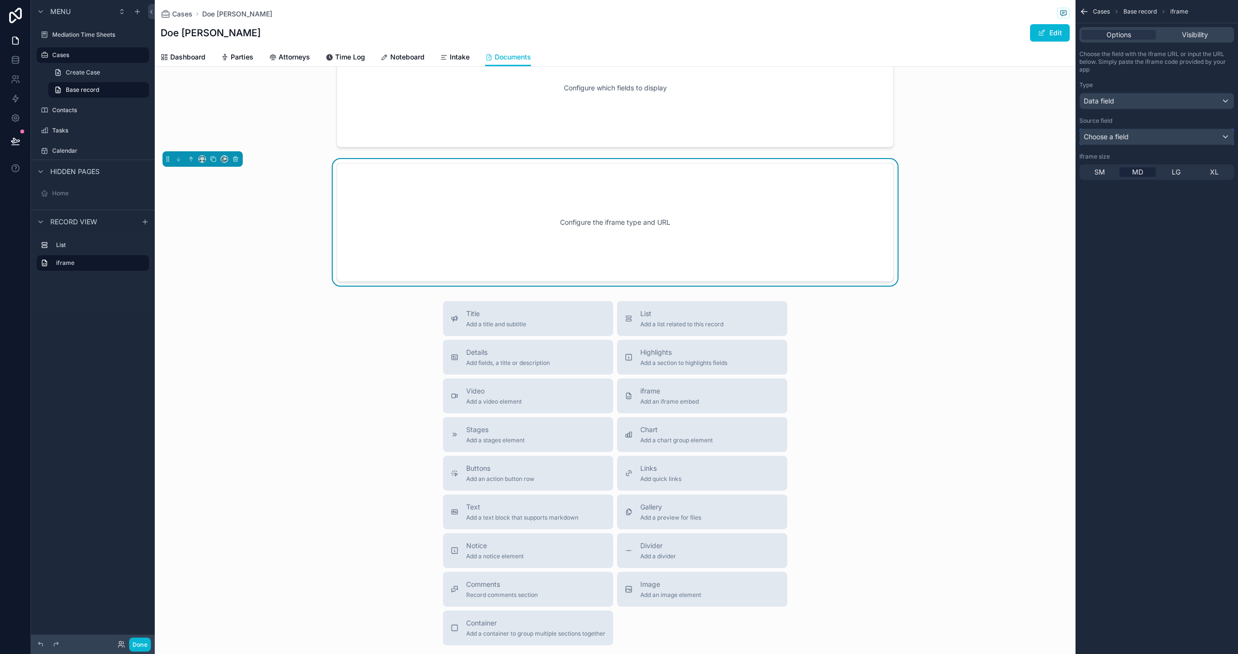
click at [1121, 131] on div "Choose a field" at bounding box center [1157, 136] width 154 height 15
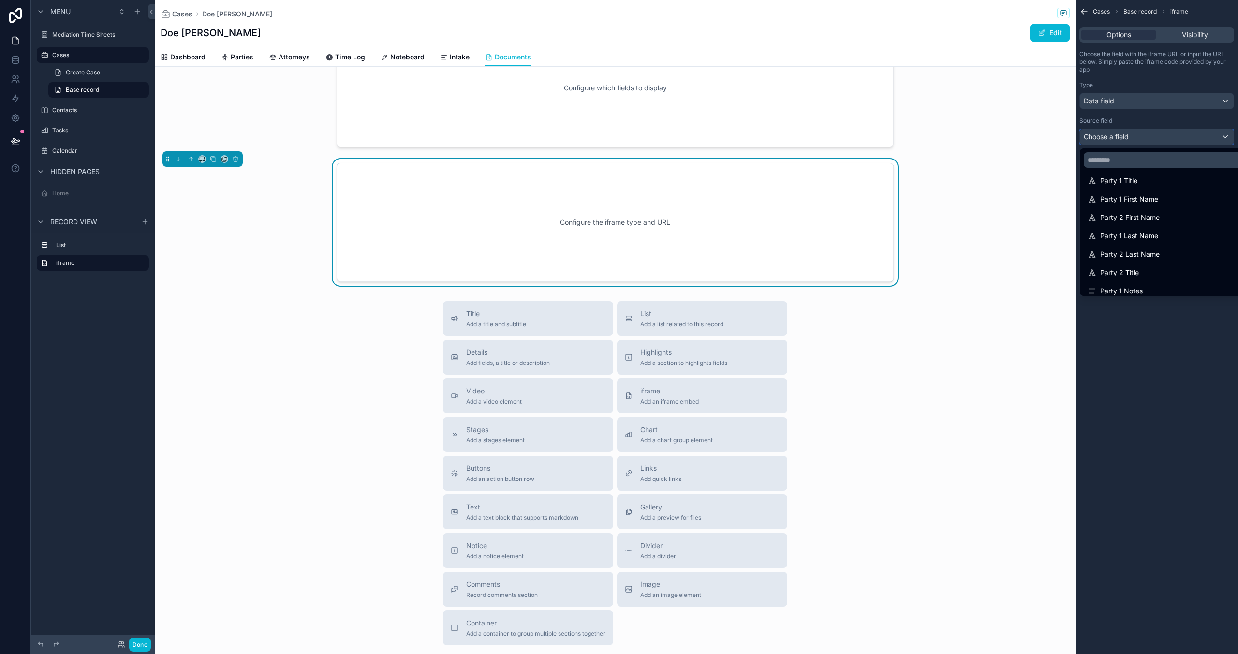
scroll to position [418, 0]
click at [1238, 331] on div "scrollable content" at bounding box center [619, 327] width 1238 height 654
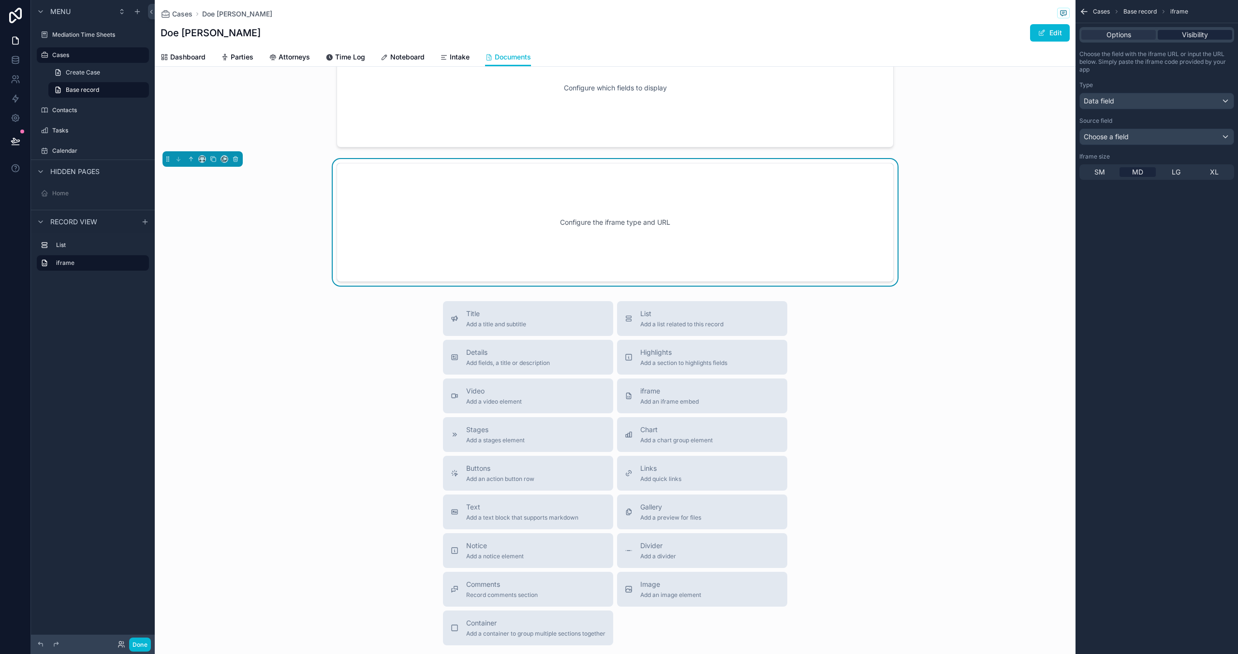
drag, startPoint x: 1202, startPoint y: 38, endPoint x: 1197, endPoint y: 38, distance: 5.8
click at [1202, 38] on span "Visibility" at bounding box center [1195, 35] width 26 height 10
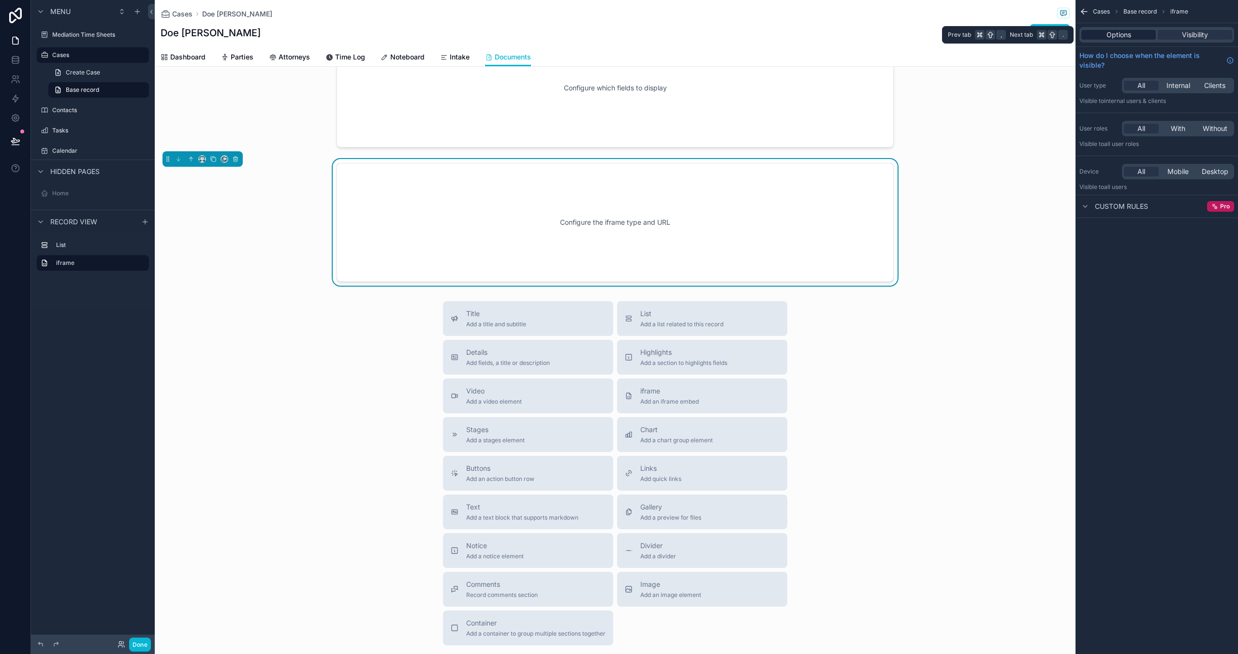
drag, startPoint x: 1143, startPoint y: 35, endPoint x: 1133, endPoint y: 31, distance: 11.2
click at [1143, 35] on div "Options" at bounding box center [1118, 35] width 74 height 10
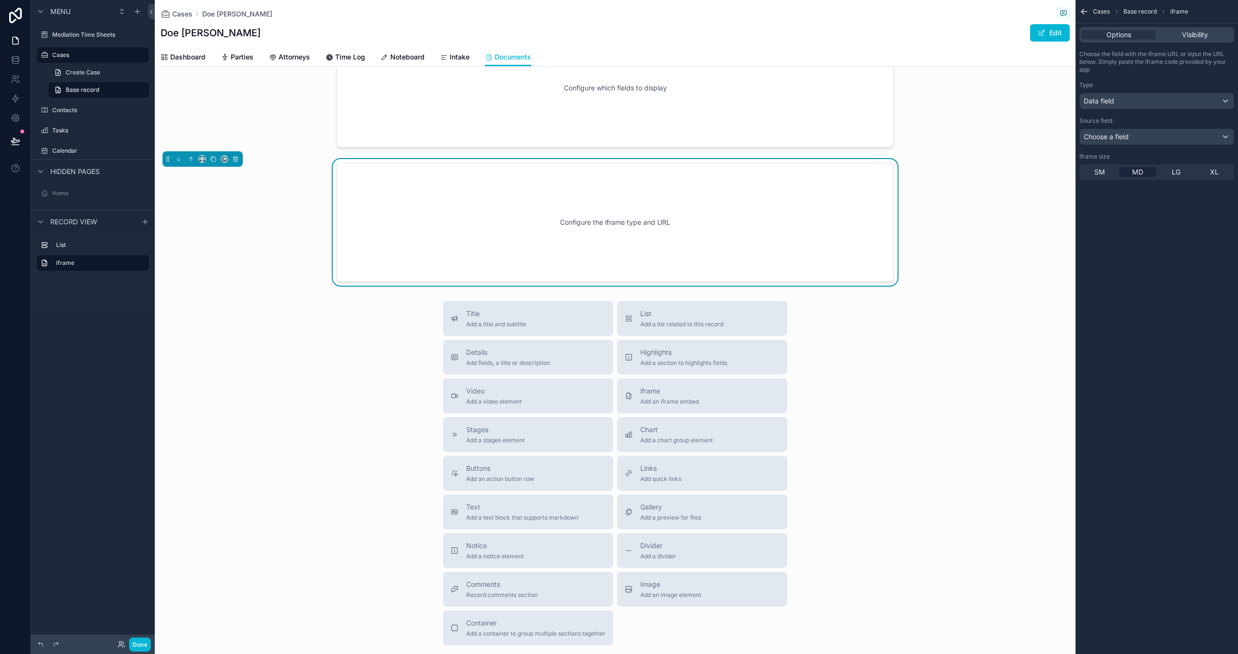
drag, startPoint x: 777, startPoint y: 224, endPoint x: 792, endPoint y: 218, distance: 16.7
click at [777, 224] on div "Configure the iframe type and URL" at bounding box center [615, 222] width 525 height 87
click at [236, 156] on icon "scrollable content" at bounding box center [235, 159] width 7 height 7
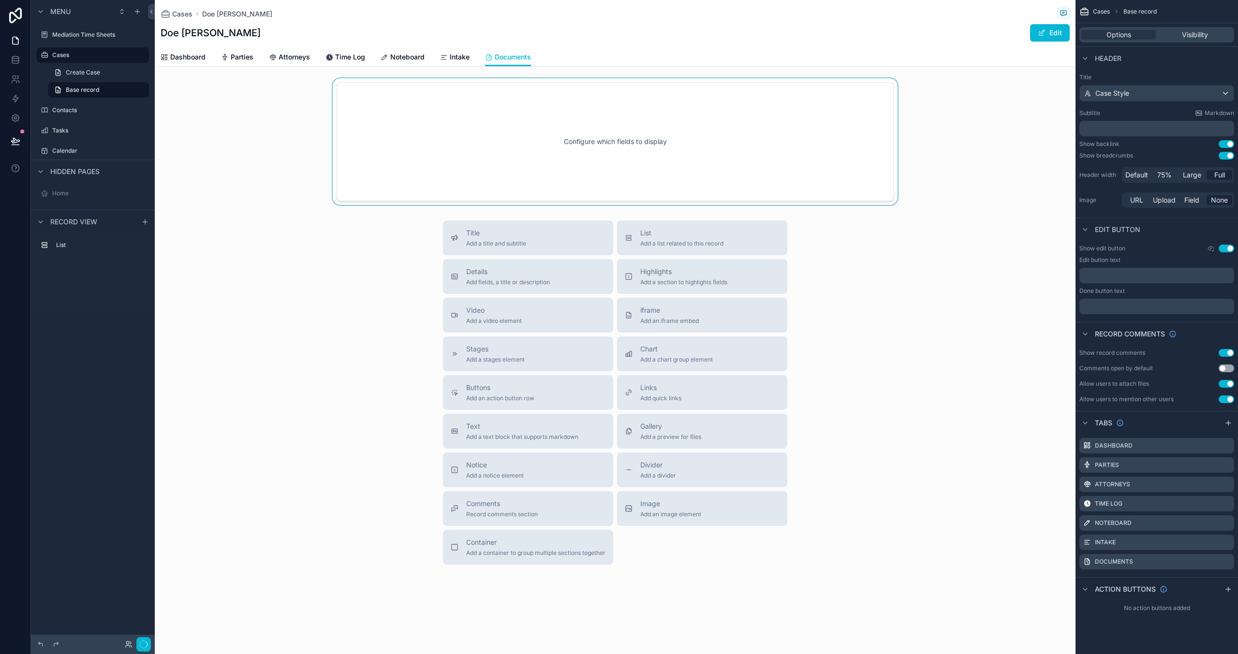
scroll to position [0, 0]
click at [146, 642] on button "Done" at bounding box center [140, 645] width 22 height 14
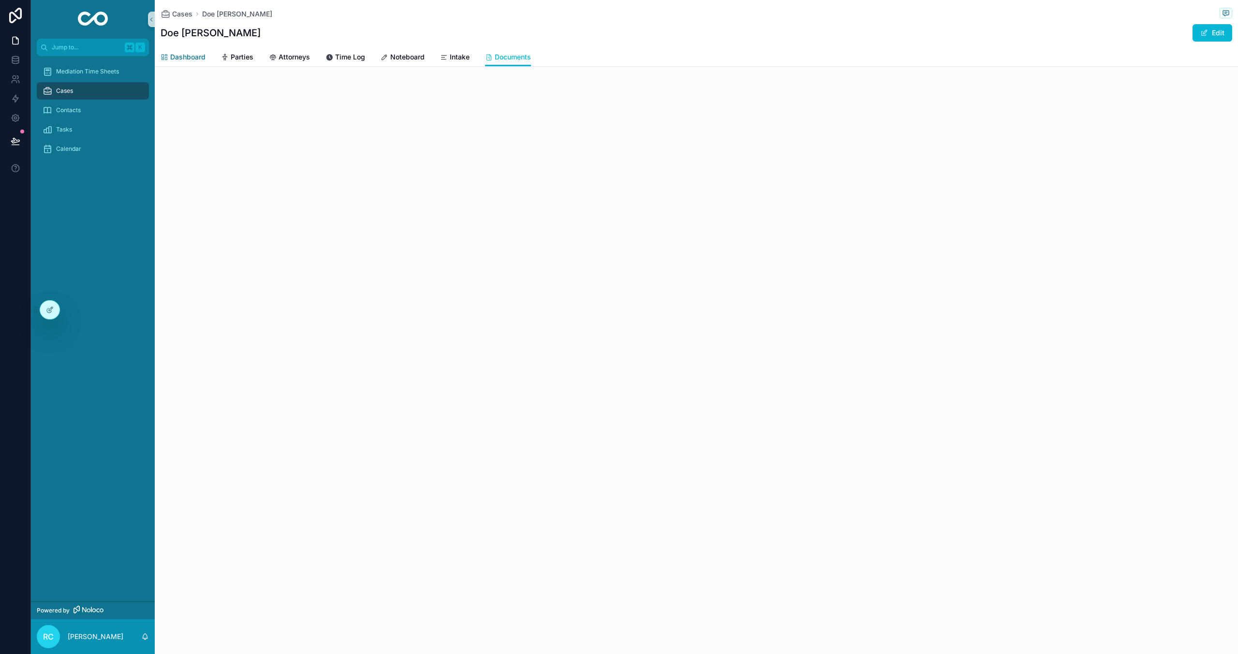
click at [197, 54] on span "Dashboard" at bounding box center [187, 57] width 35 height 10
